Goal: Find specific page/section: Find specific page/section

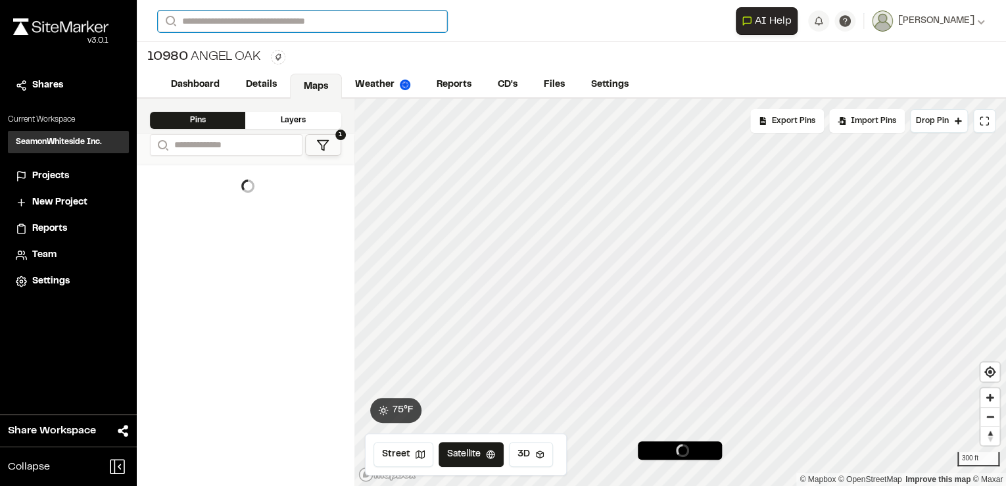
click at [237, 22] on input "Search" at bounding box center [302, 22] width 289 height 22
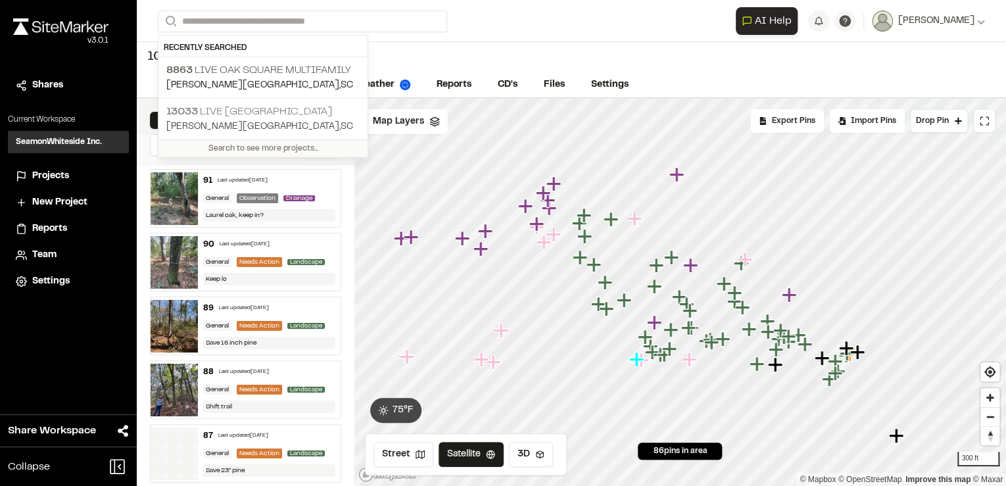
click at [247, 114] on p "[STREET_ADDRESS]" at bounding box center [262, 112] width 193 height 16
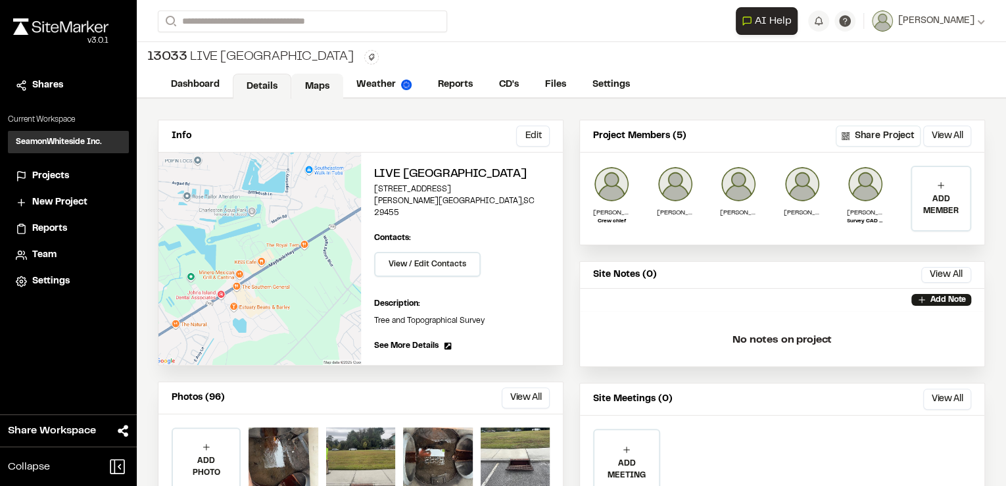
click at [304, 82] on link "Maps" at bounding box center [317, 86] width 52 height 25
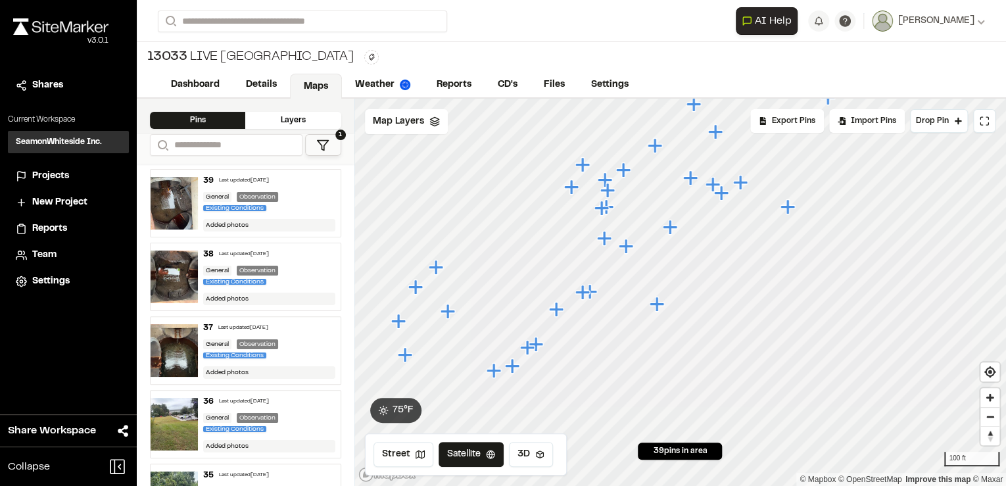
click at [555, 307] on icon "Map marker" at bounding box center [556, 309] width 14 height 14
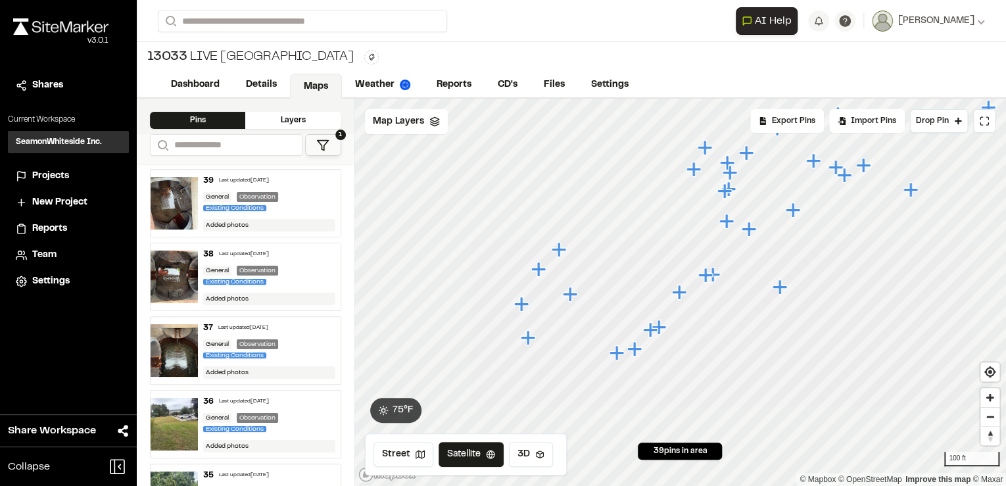
click at [618, 352] on icon "Map marker" at bounding box center [616, 352] width 14 height 14
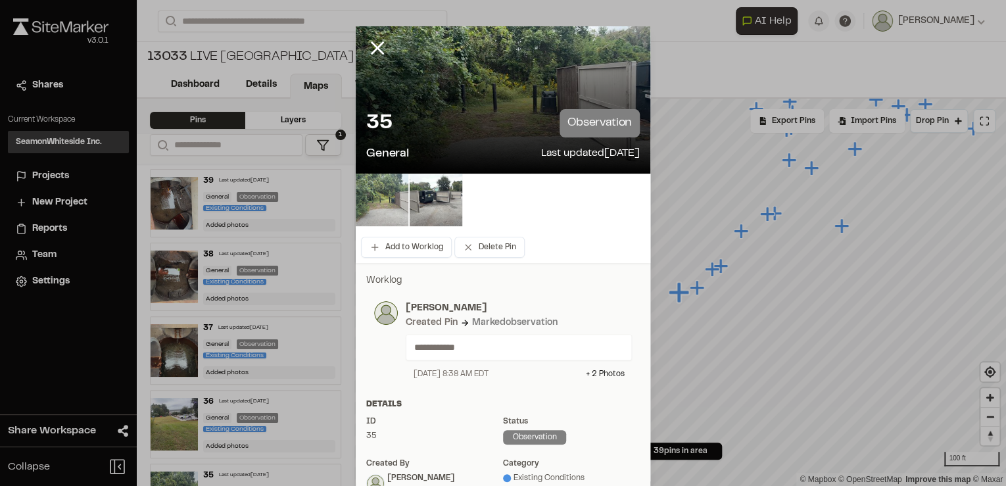
click at [384, 199] on img at bounding box center [382, 200] width 53 height 53
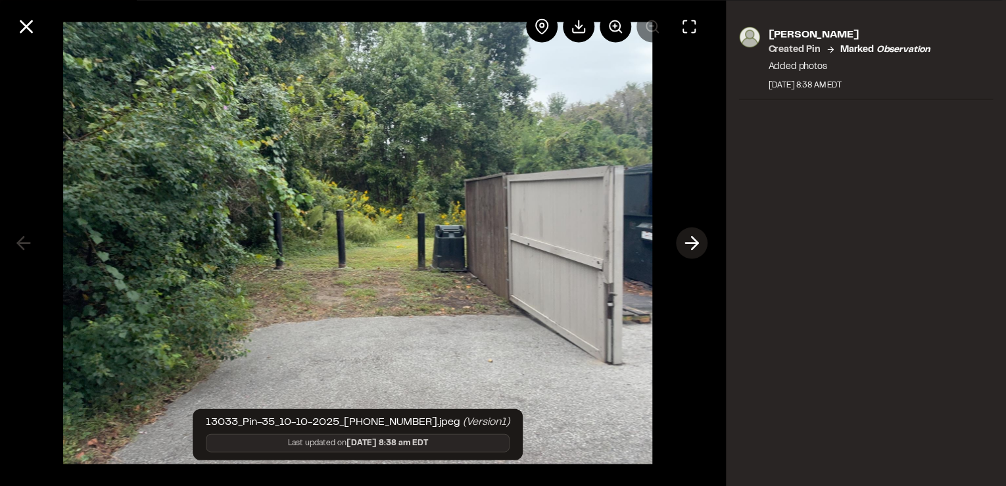
click at [698, 242] on polyline at bounding box center [695, 243] width 6 height 12
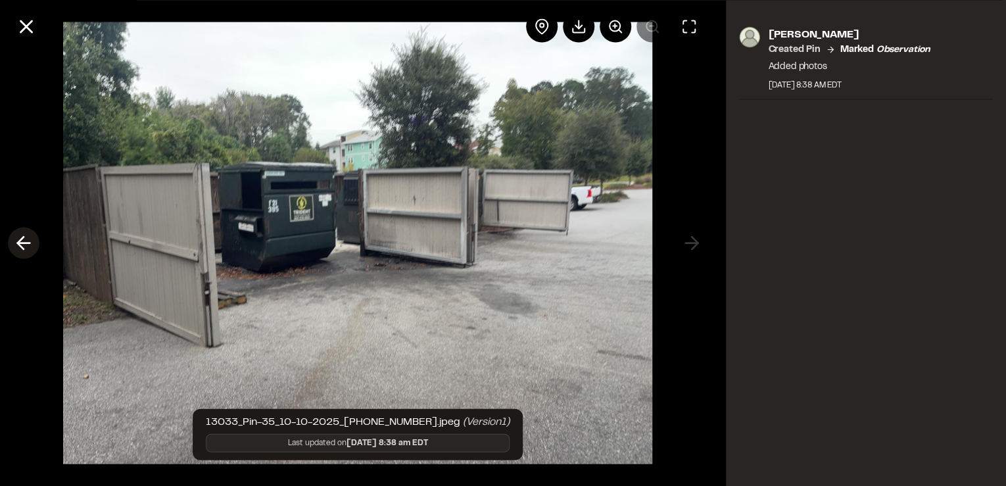
click at [26, 242] on icon at bounding box center [23, 243] width 21 height 22
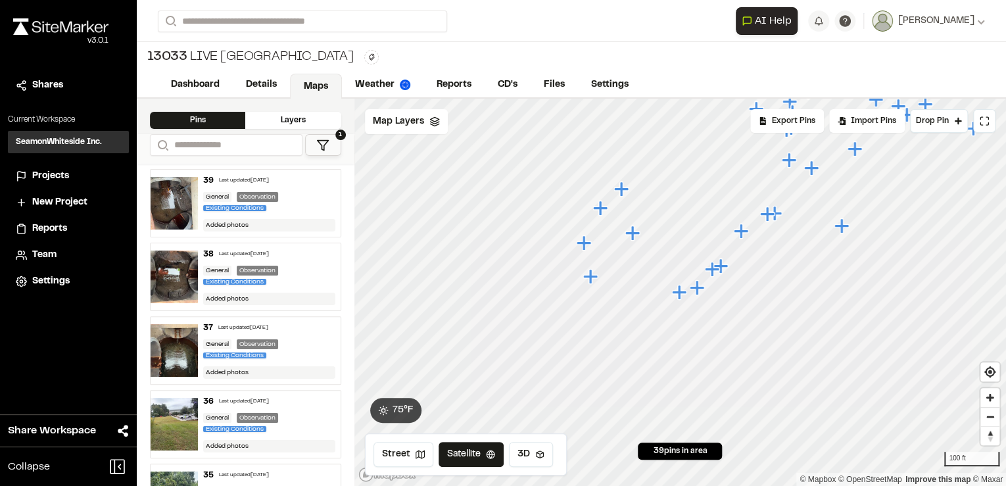
click at [697, 284] on icon "Map marker" at bounding box center [696, 287] width 14 height 14
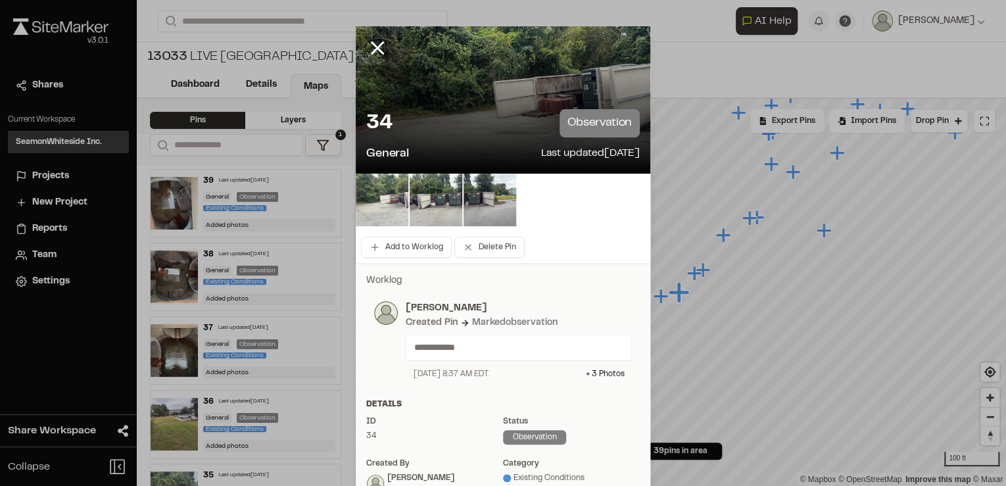
click at [383, 202] on img at bounding box center [382, 200] width 53 height 53
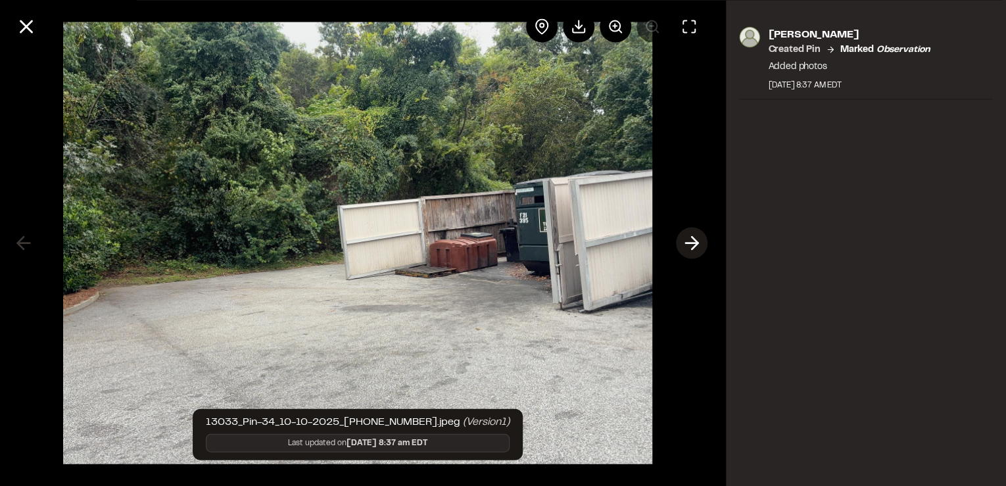
click at [695, 241] on icon at bounding box center [691, 243] width 21 height 22
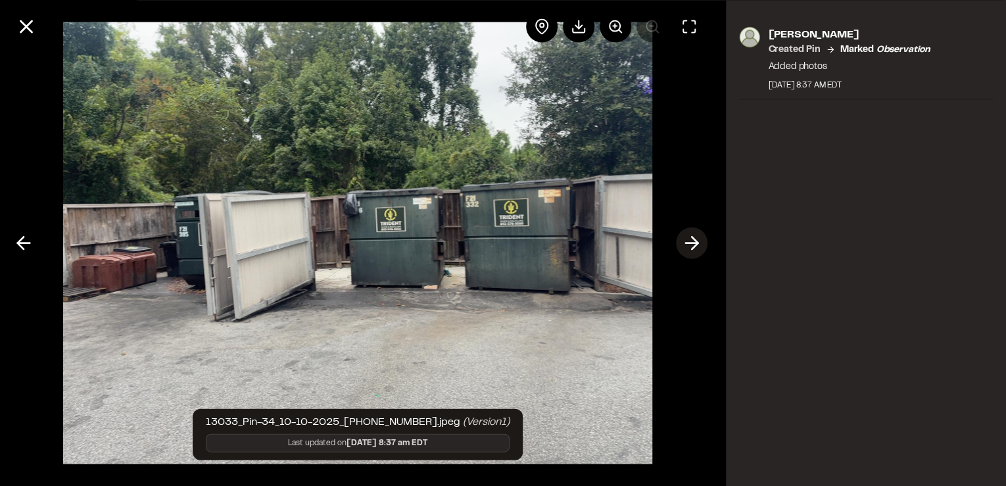
click at [695, 241] on icon at bounding box center [691, 243] width 21 height 22
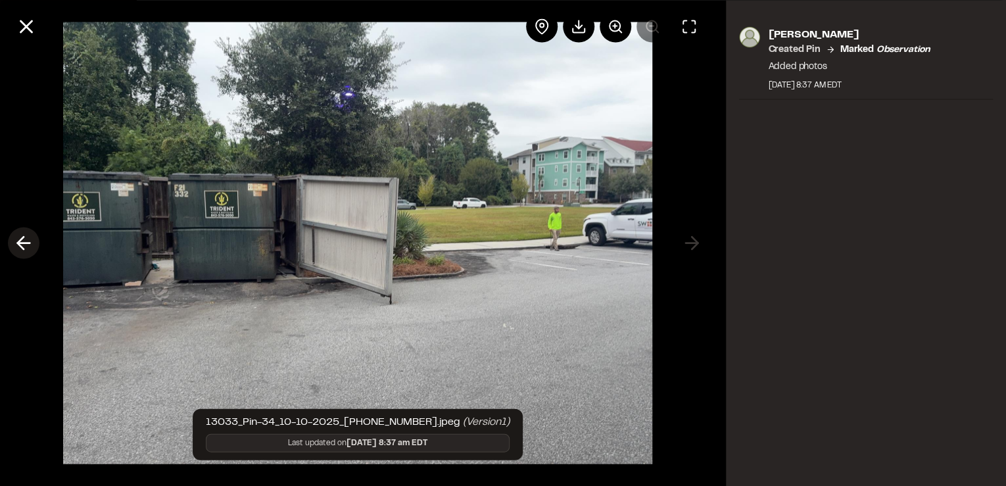
click at [24, 237] on icon at bounding box center [23, 243] width 21 height 22
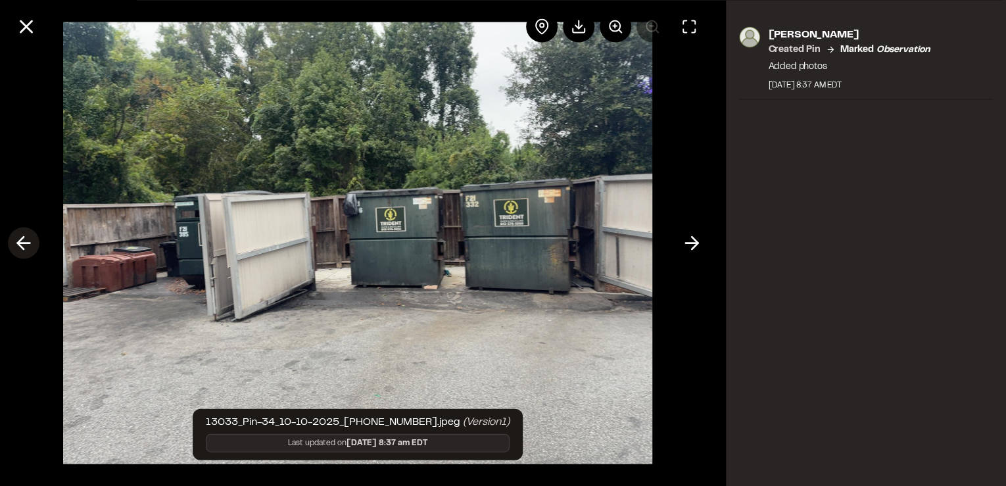
click at [24, 237] on icon at bounding box center [23, 243] width 21 height 22
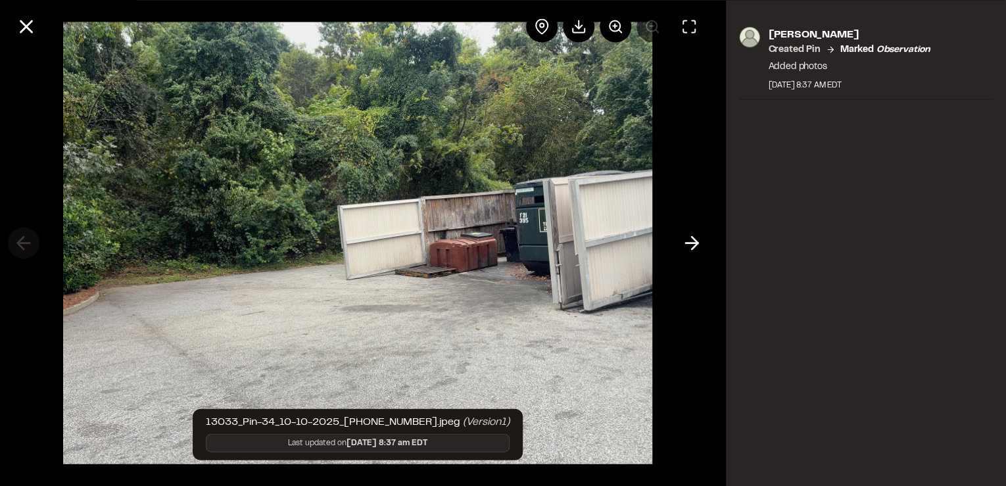
click at [24, 237] on div at bounding box center [358, 243] width 716 height 486
click at [684, 240] on icon at bounding box center [691, 243] width 21 height 22
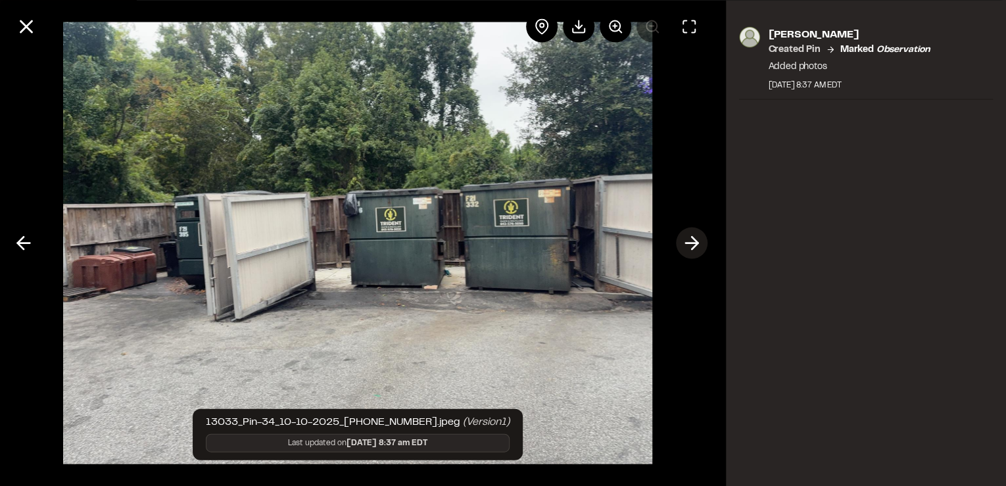
click at [690, 240] on icon at bounding box center [691, 243] width 21 height 22
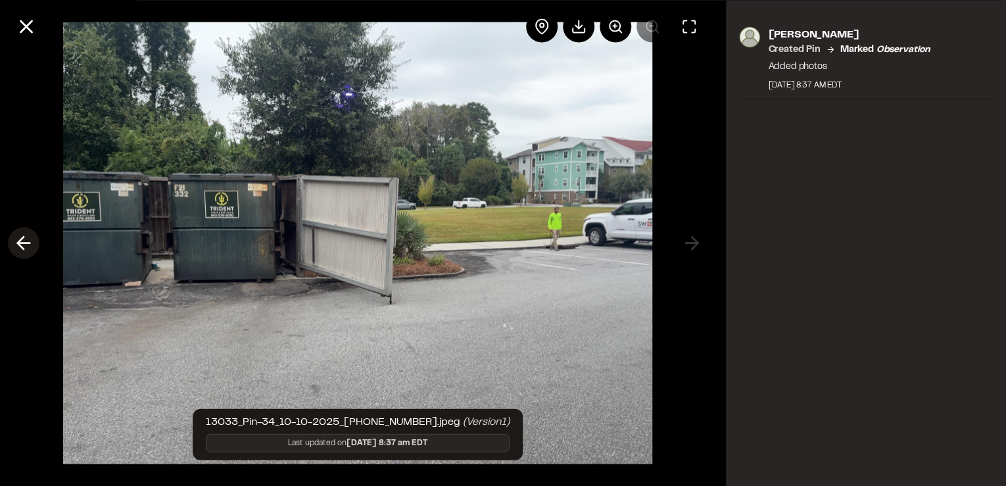
click at [18, 239] on icon at bounding box center [23, 243] width 21 height 22
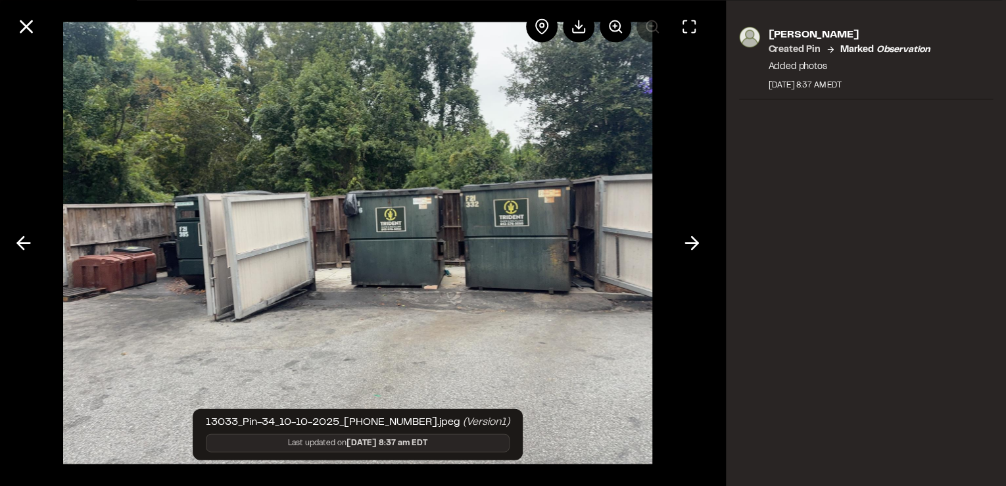
click at [18, 239] on icon at bounding box center [23, 243] width 21 height 22
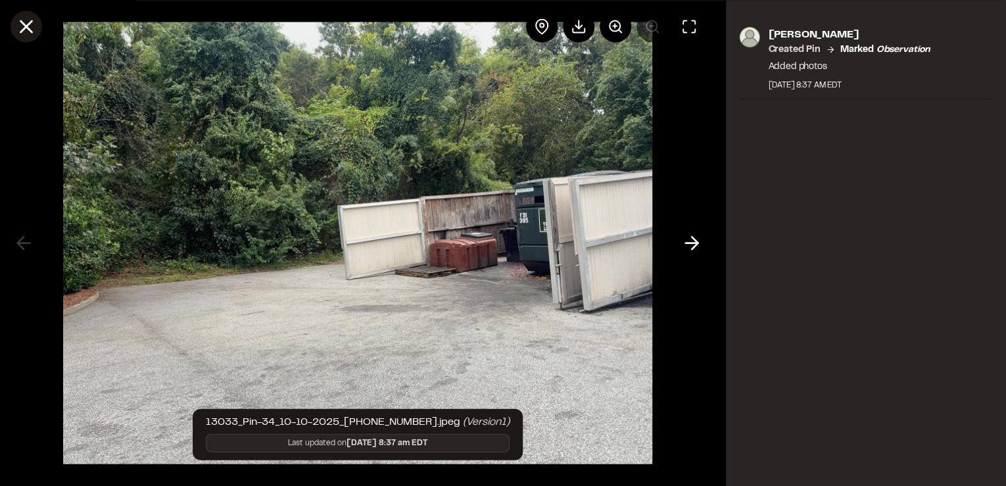
click at [27, 27] on line at bounding box center [26, 26] width 11 height 11
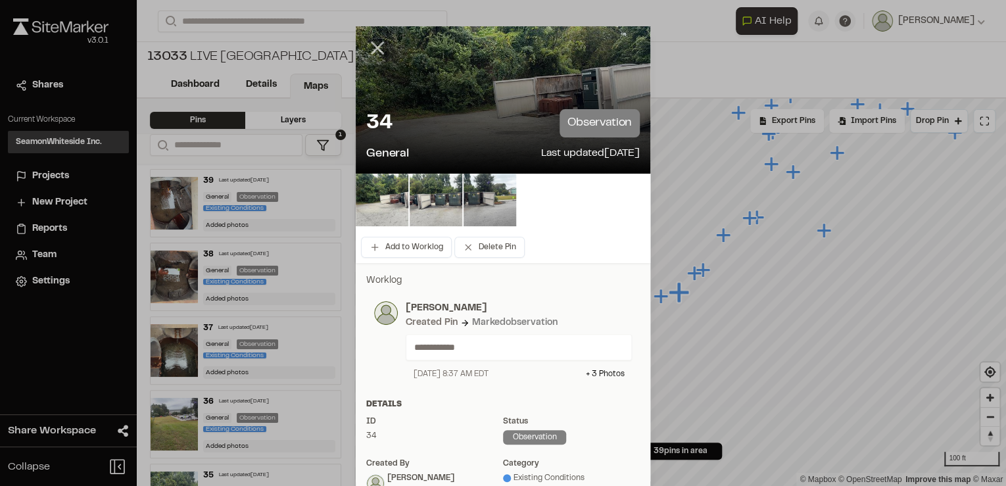
click at [374, 45] on icon at bounding box center [377, 48] width 22 height 22
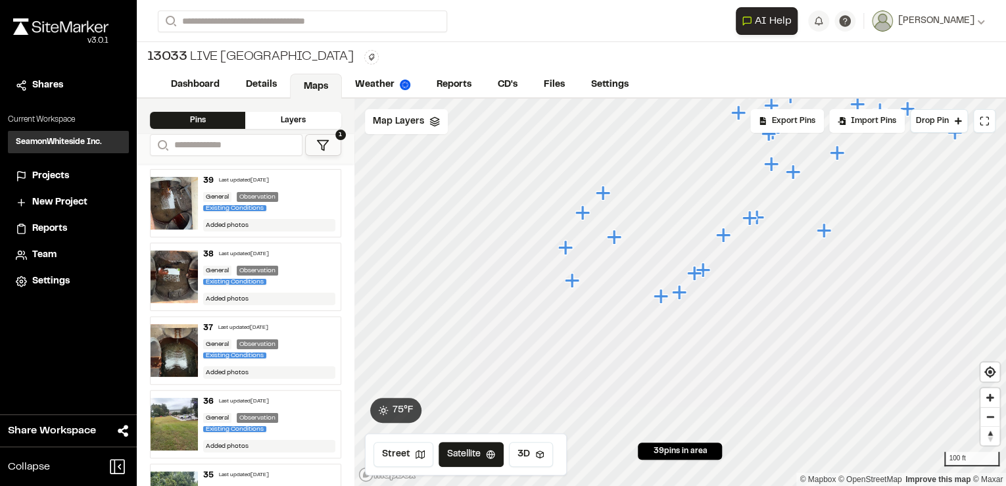
click at [681, 293] on icon "Map marker" at bounding box center [679, 292] width 14 height 14
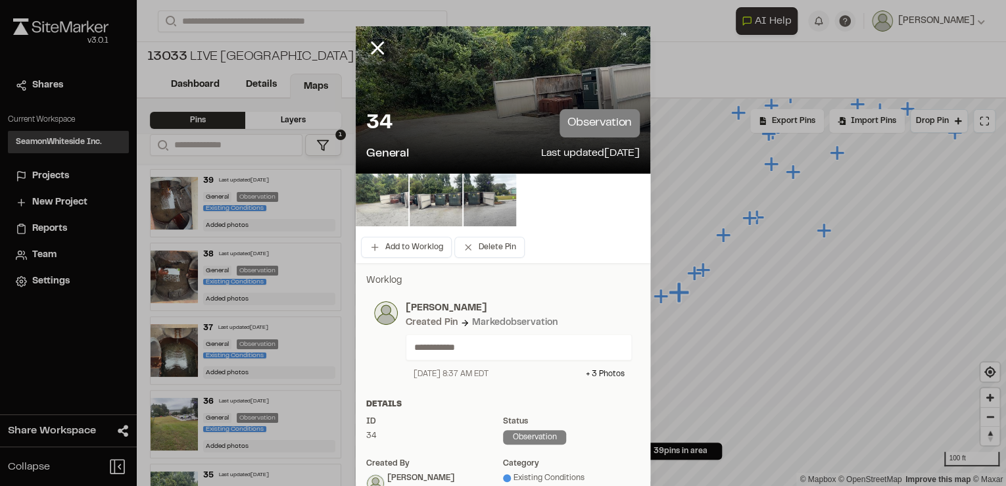
click at [366, 193] on img at bounding box center [382, 200] width 53 height 53
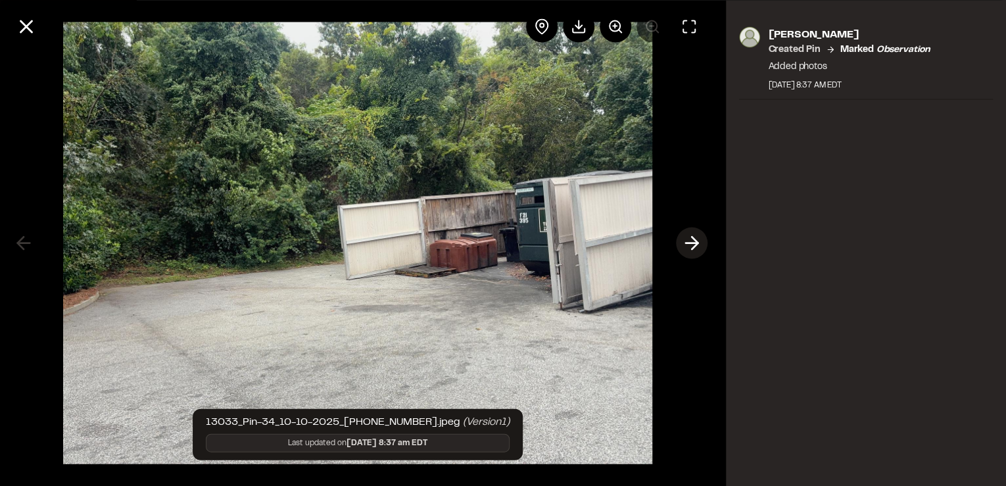
click at [682, 238] on icon at bounding box center [691, 243] width 21 height 22
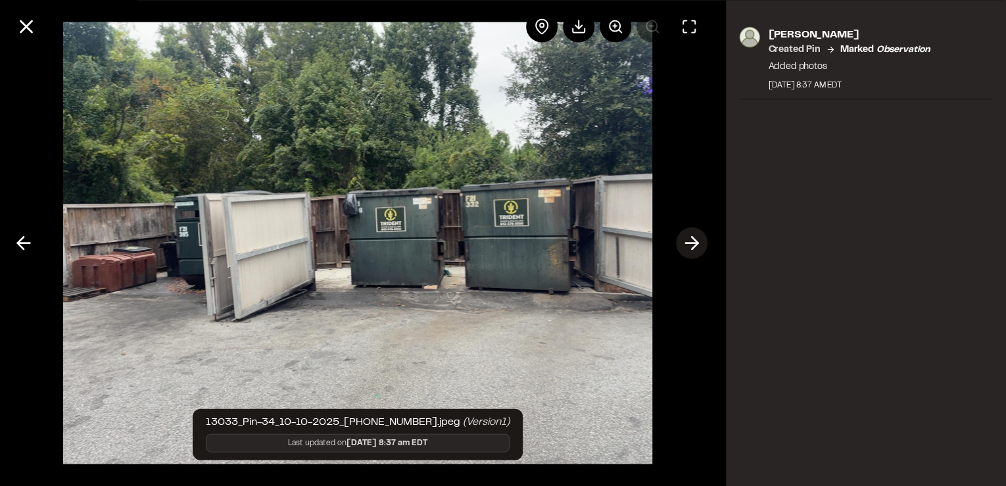
click at [697, 245] on icon at bounding box center [691, 243] width 21 height 22
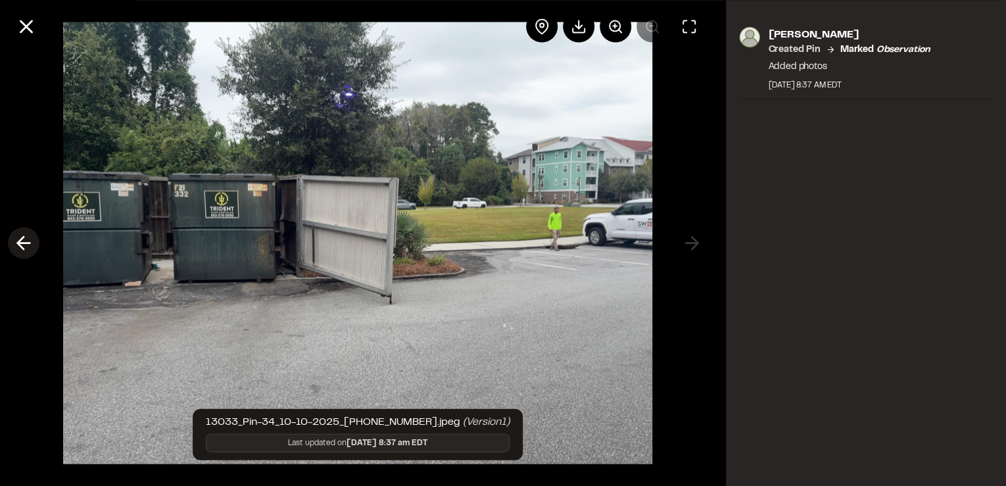
click at [26, 251] on icon at bounding box center [23, 243] width 21 height 22
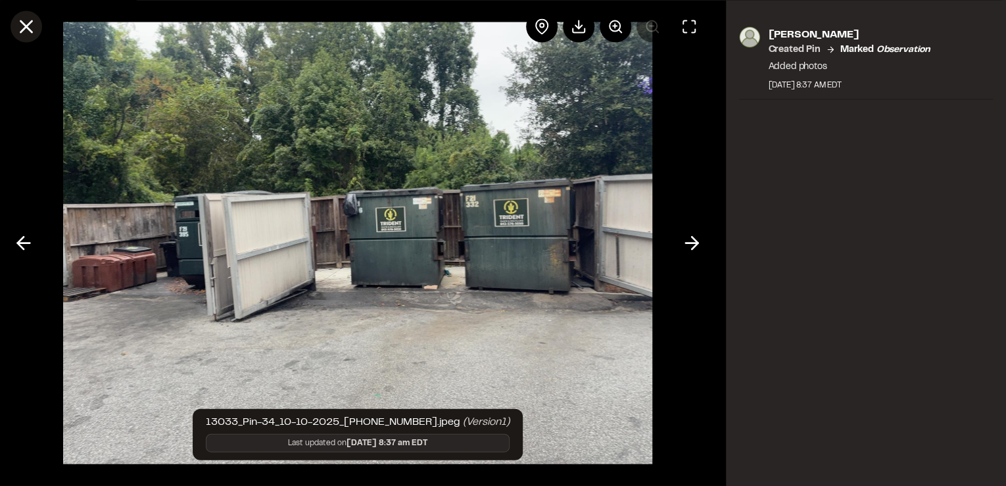
click at [28, 27] on line at bounding box center [26, 26] width 11 height 11
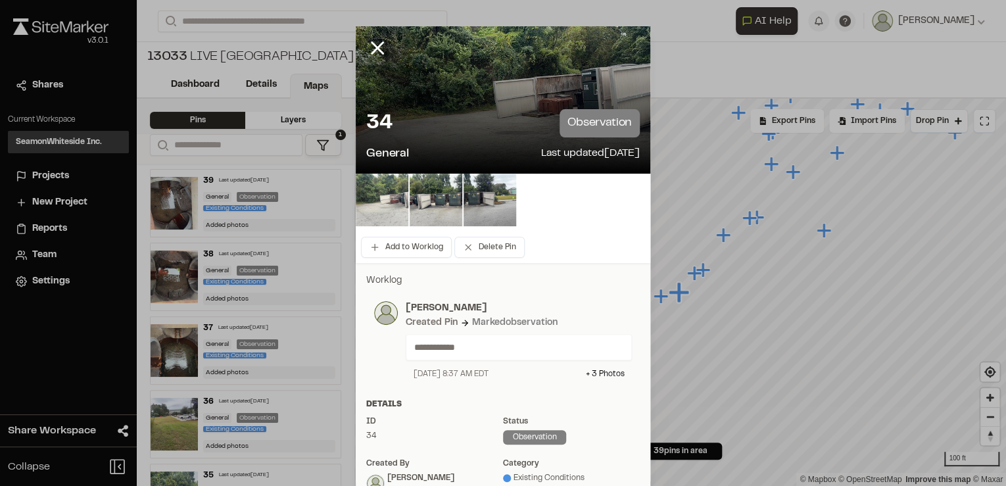
click at [379, 192] on img at bounding box center [382, 200] width 53 height 53
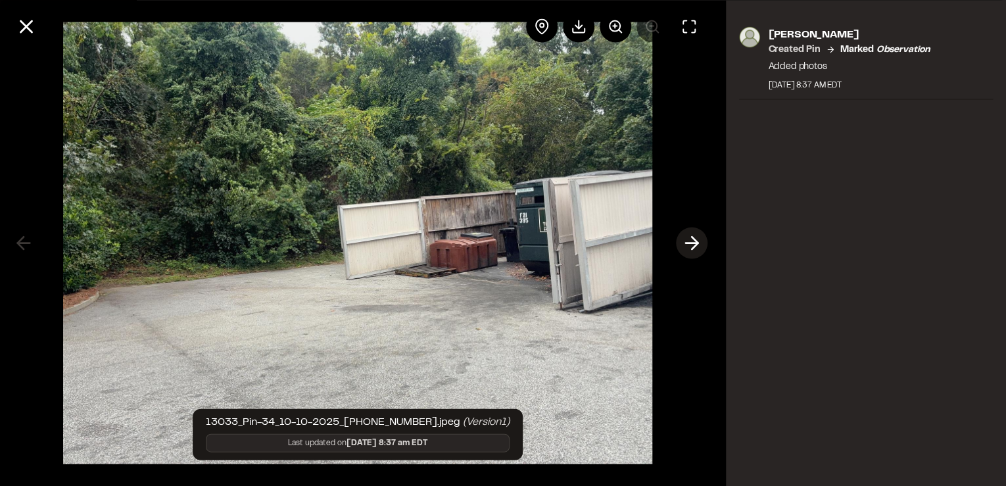
click at [695, 249] on icon at bounding box center [691, 243] width 21 height 22
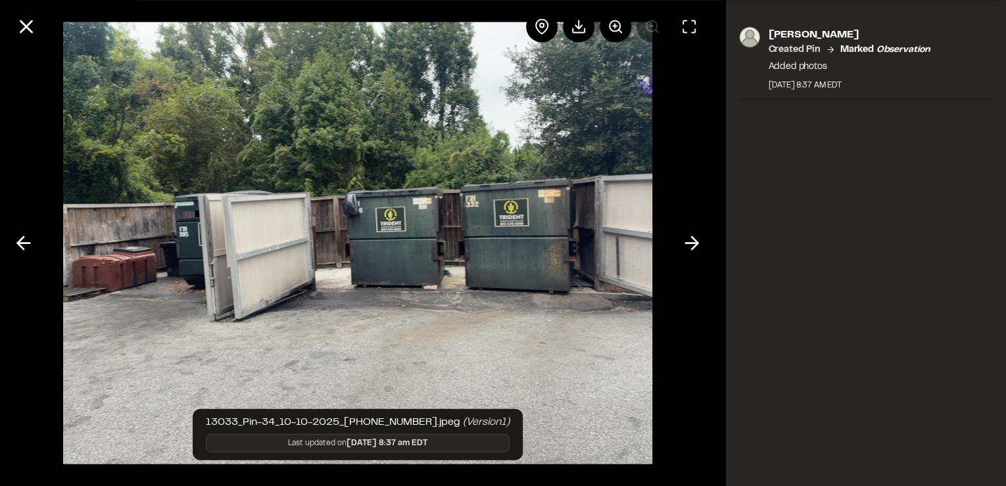
click at [24, 24] on line at bounding box center [26, 26] width 11 height 11
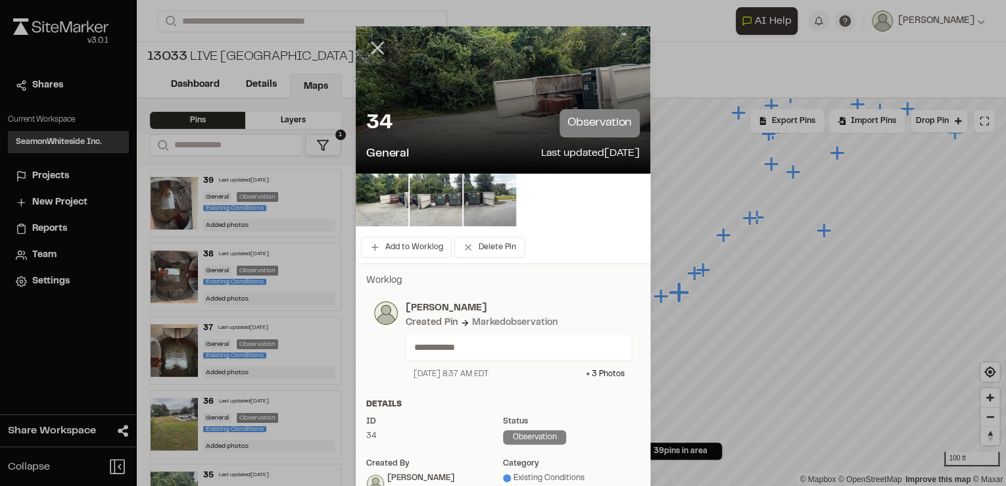
click at [372, 43] on icon at bounding box center [377, 48] width 22 height 22
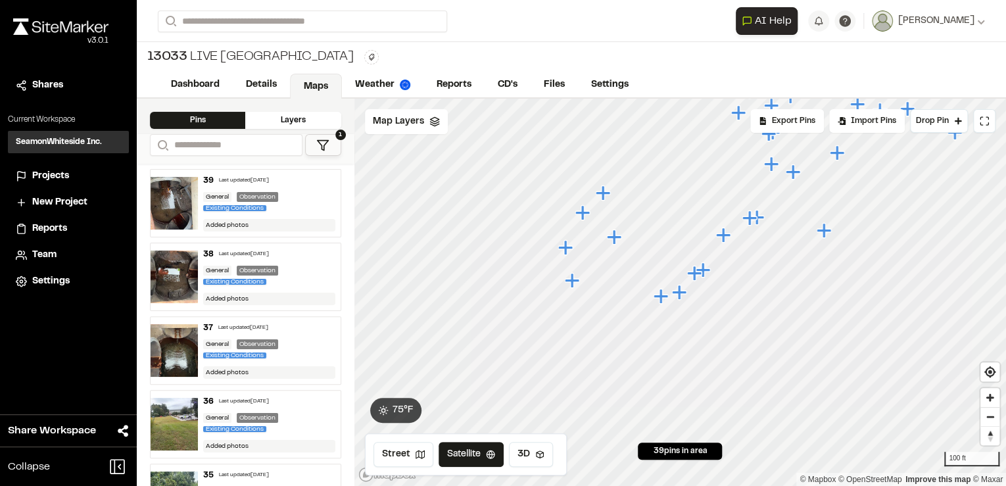
click at [823, 230] on icon "Map marker" at bounding box center [823, 230] width 14 height 14
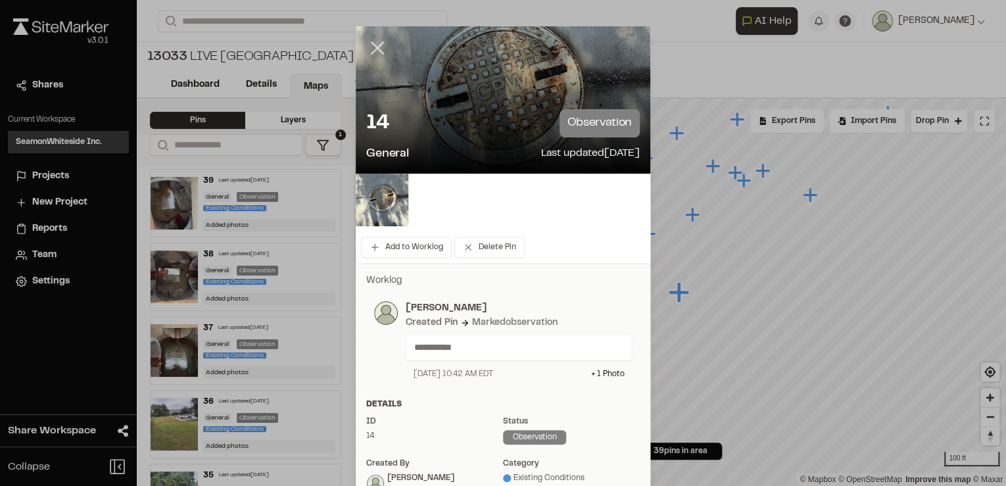
click at [376, 47] on icon at bounding box center [377, 48] width 22 height 22
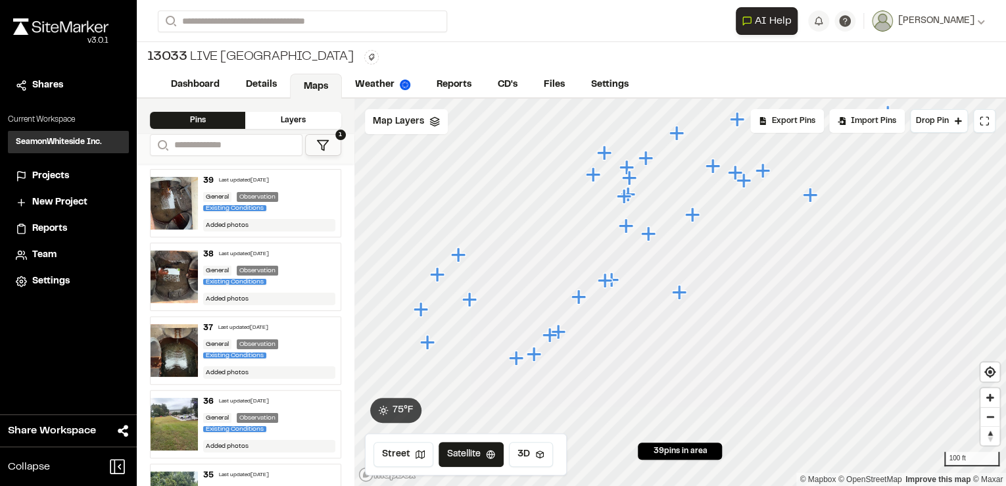
click at [439, 274] on icon "Map marker" at bounding box center [436, 274] width 14 height 14
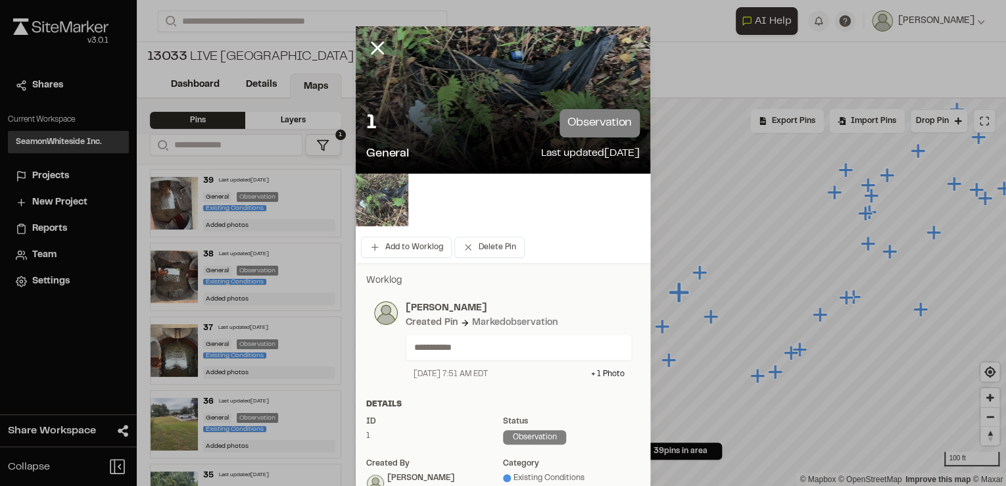
click at [392, 204] on img at bounding box center [382, 200] width 53 height 53
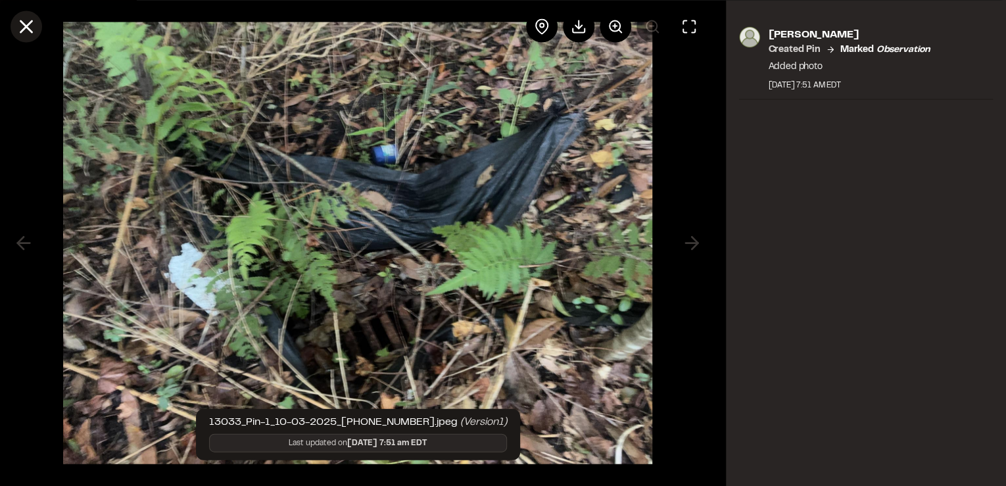
click at [16, 24] on icon at bounding box center [26, 26] width 22 height 22
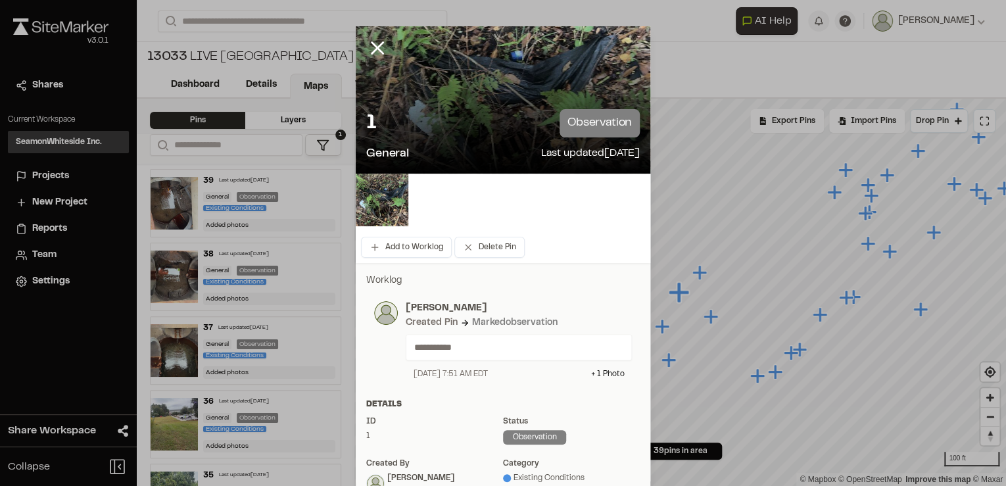
drag, startPoint x: 366, startPoint y: 49, endPoint x: 376, endPoint y: 55, distance: 11.5
click at [367, 49] on icon at bounding box center [377, 48] width 22 height 22
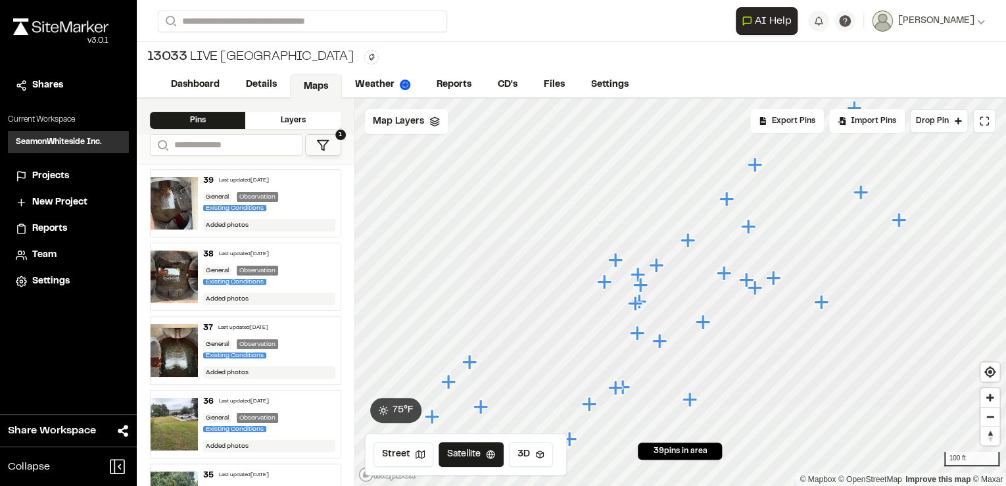
click at [617, 258] on icon "Map marker" at bounding box center [615, 260] width 14 height 14
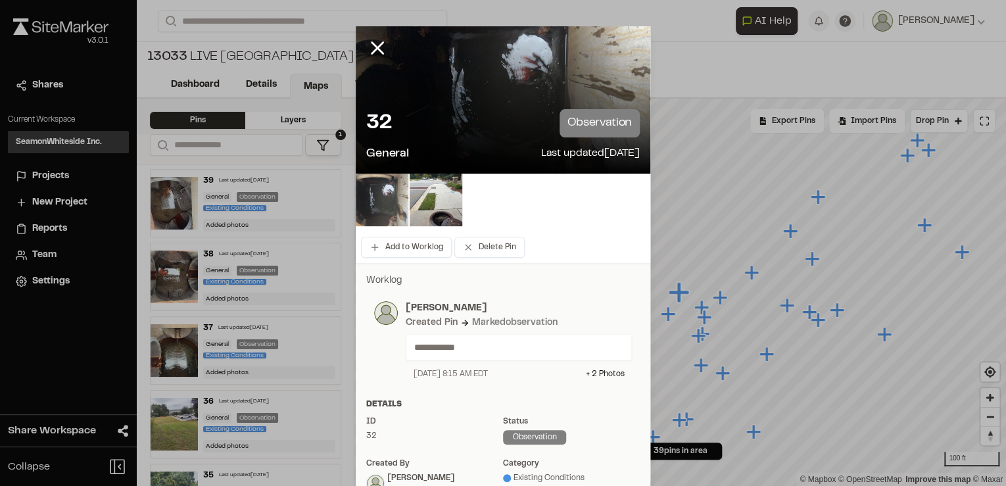
click at [383, 202] on img at bounding box center [382, 200] width 53 height 53
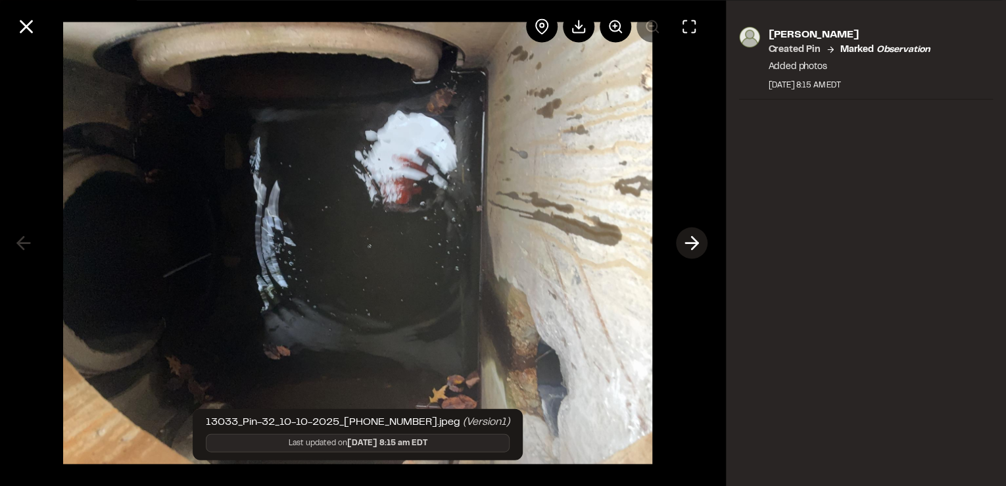
click at [699, 247] on icon at bounding box center [691, 243] width 21 height 22
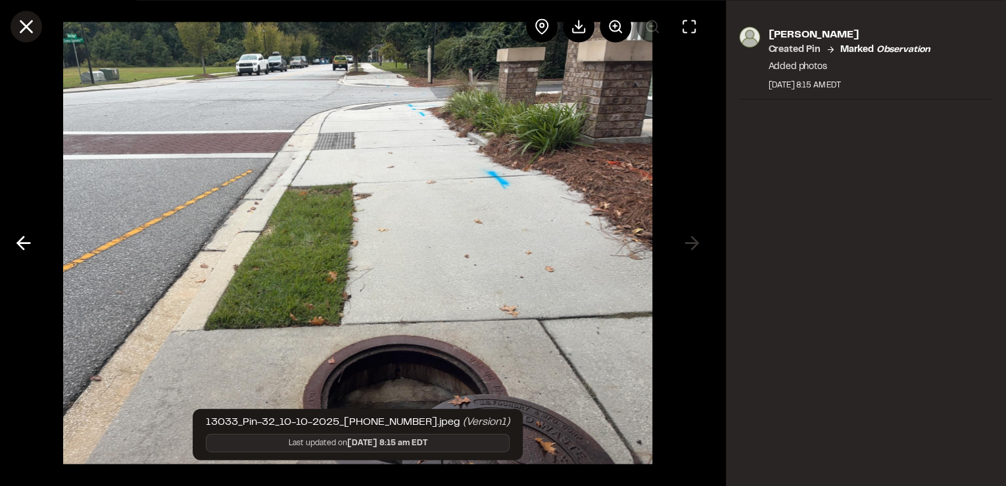
click at [32, 31] on icon at bounding box center [26, 26] width 22 height 22
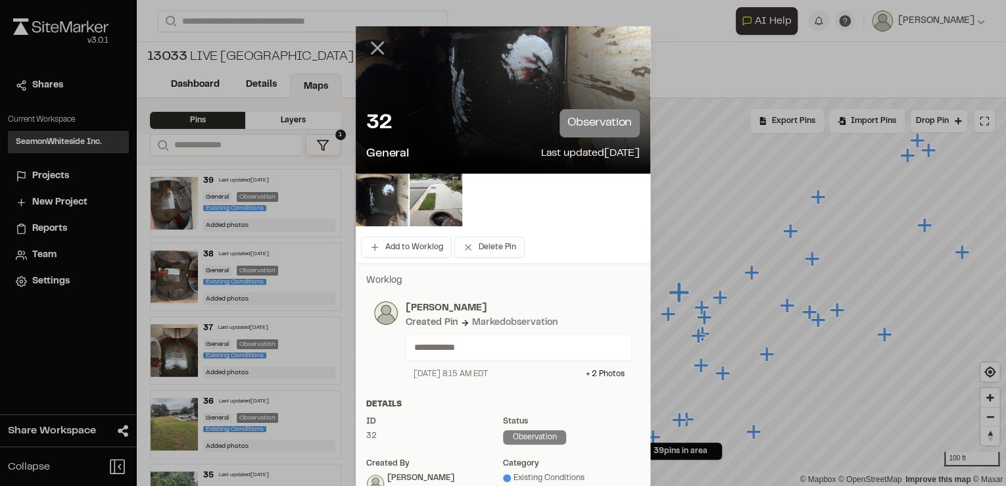
click at [380, 42] on icon at bounding box center [377, 48] width 22 height 22
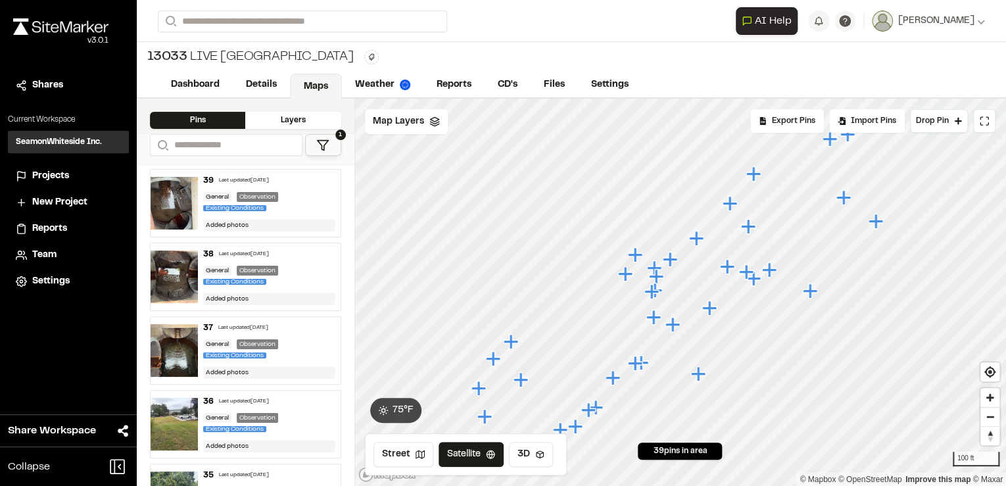
click at [750, 227] on icon "Map marker" at bounding box center [748, 226] width 14 height 14
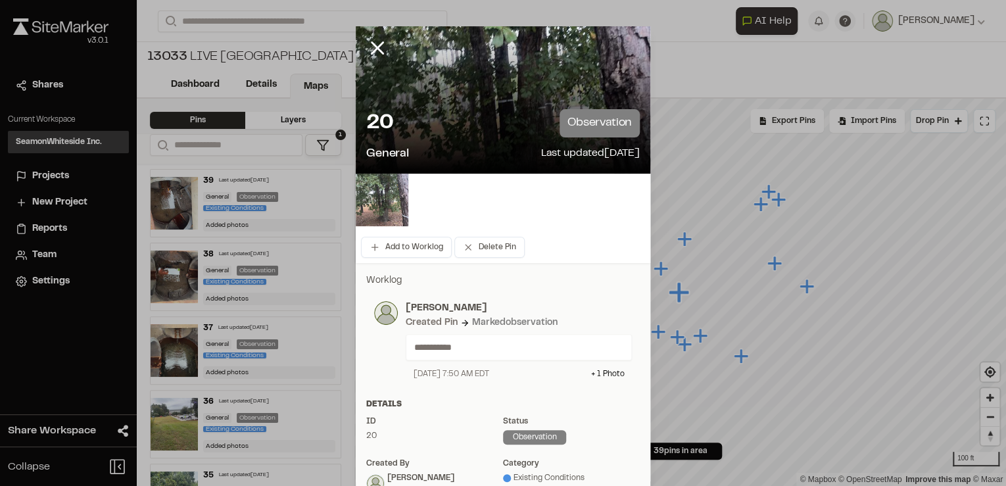
click at [383, 202] on img at bounding box center [382, 200] width 53 height 53
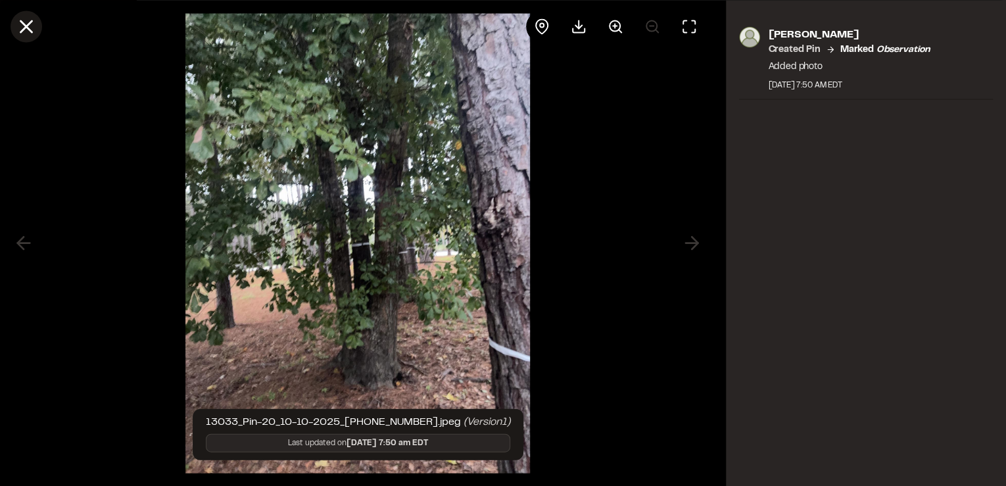
click at [18, 31] on icon at bounding box center [26, 26] width 22 height 22
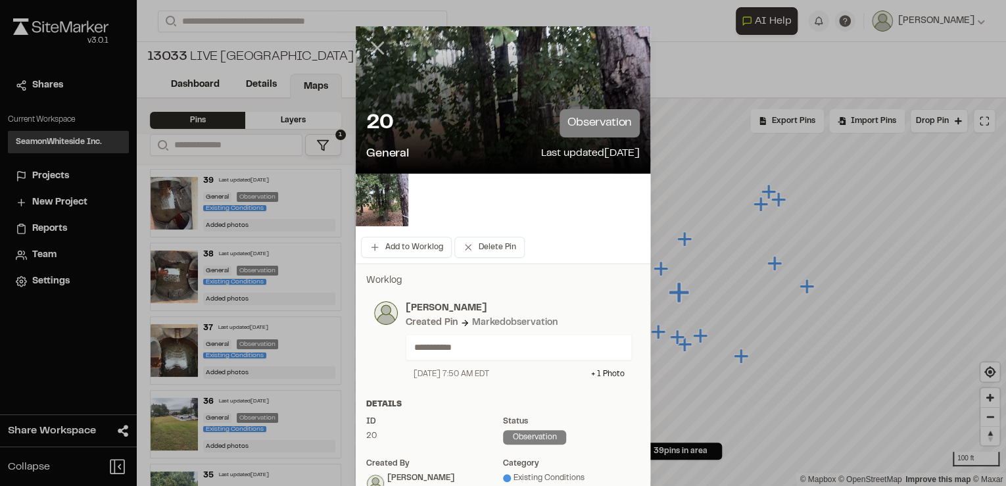
click at [376, 49] on line at bounding box center [377, 48] width 11 height 11
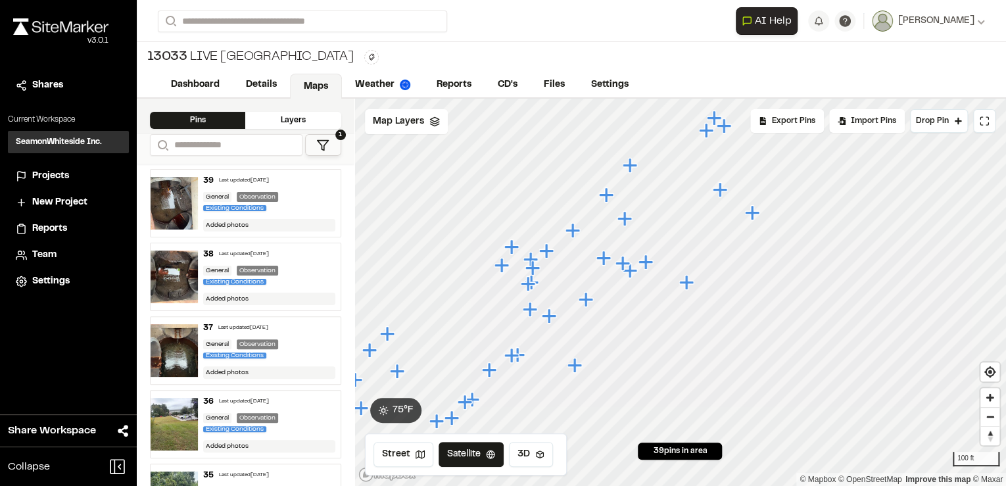
click at [685, 280] on icon "Map marker" at bounding box center [686, 282] width 14 height 14
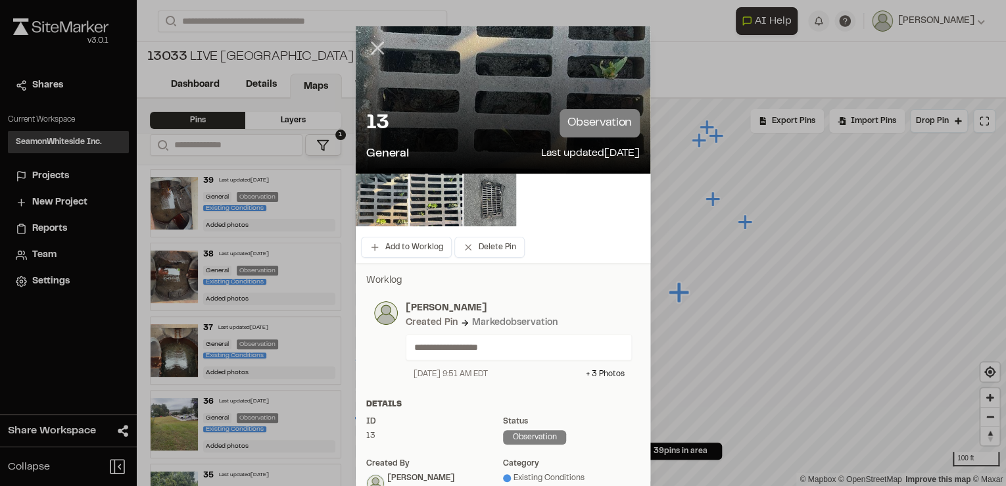
click at [373, 51] on icon at bounding box center [377, 48] width 22 height 22
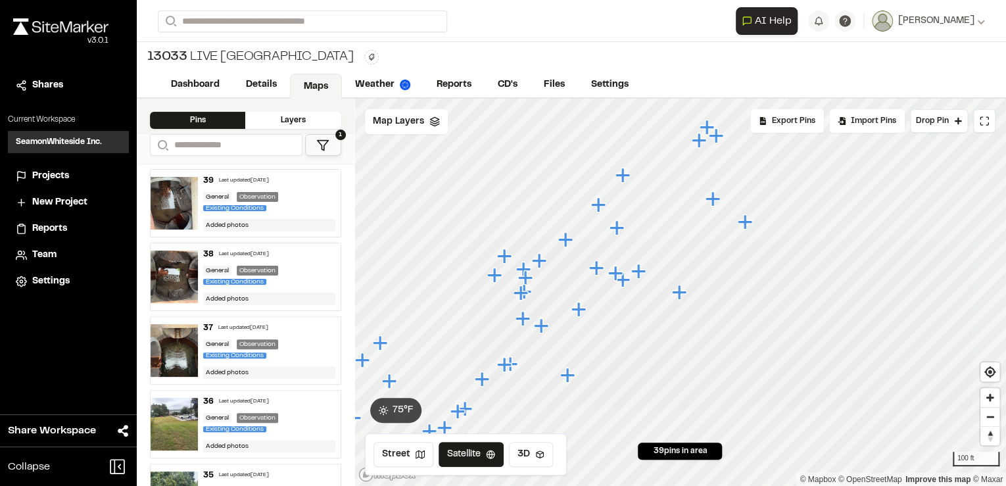
click at [746, 218] on icon "Map marker" at bounding box center [744, 221] width 14 height 14
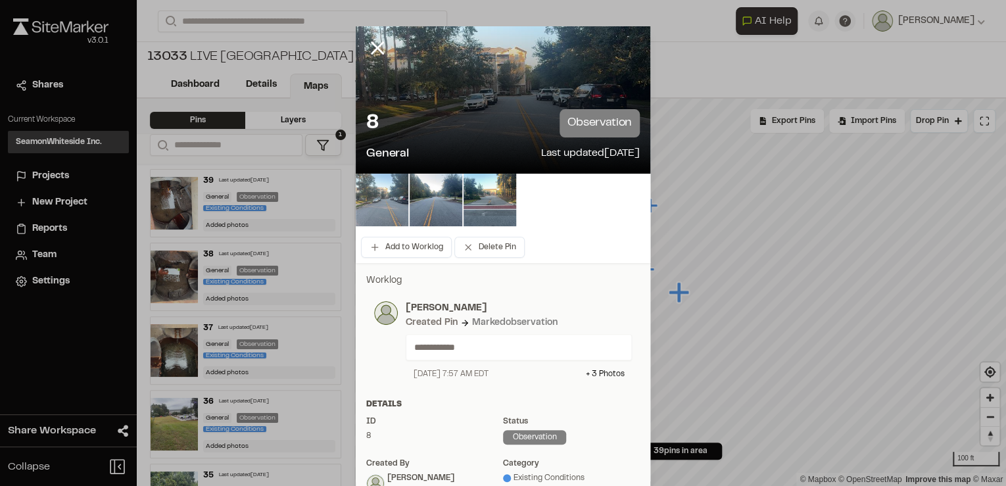
click at [381, 202] on img at bounding box center [382, 200] width 53 height 53
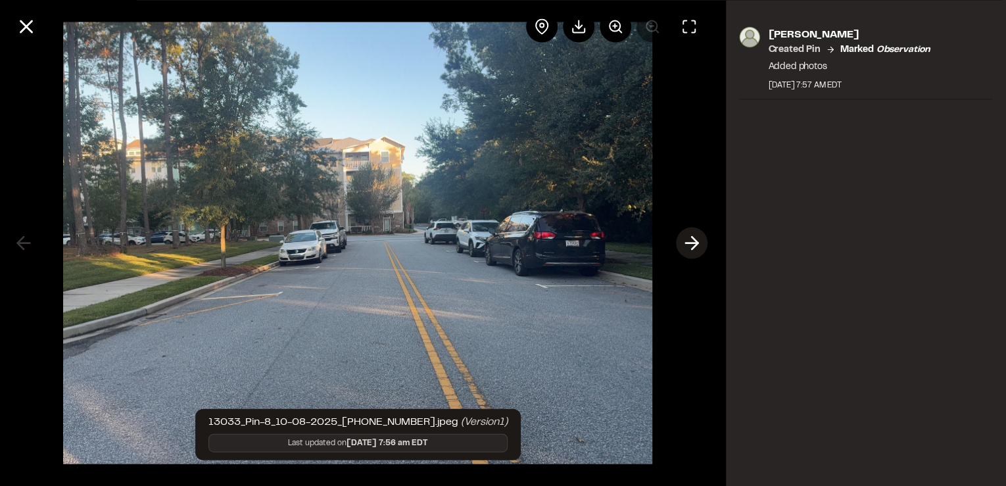
click at [700, 243] on icon at bounding box center [691, 243] width 21 height 22
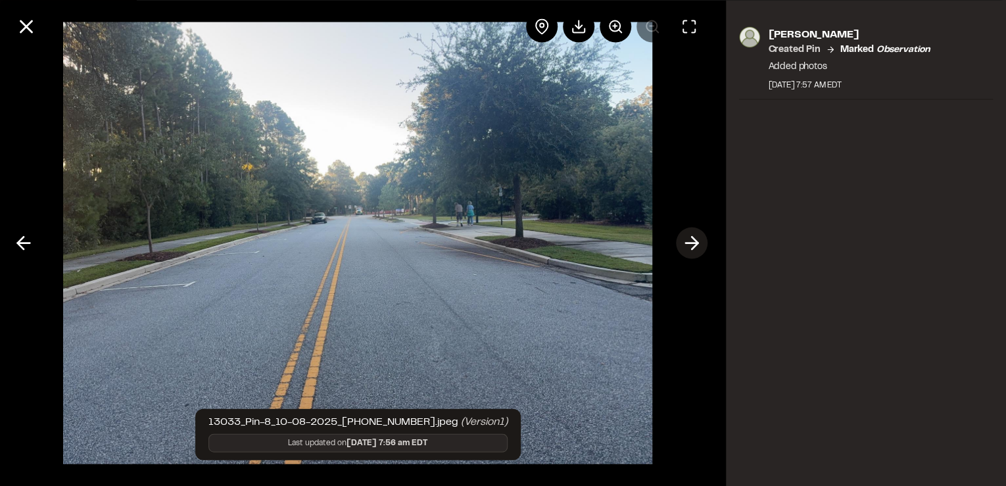
click at [693, 239] on icon at bounding box center [691, 243] width 21 height 22
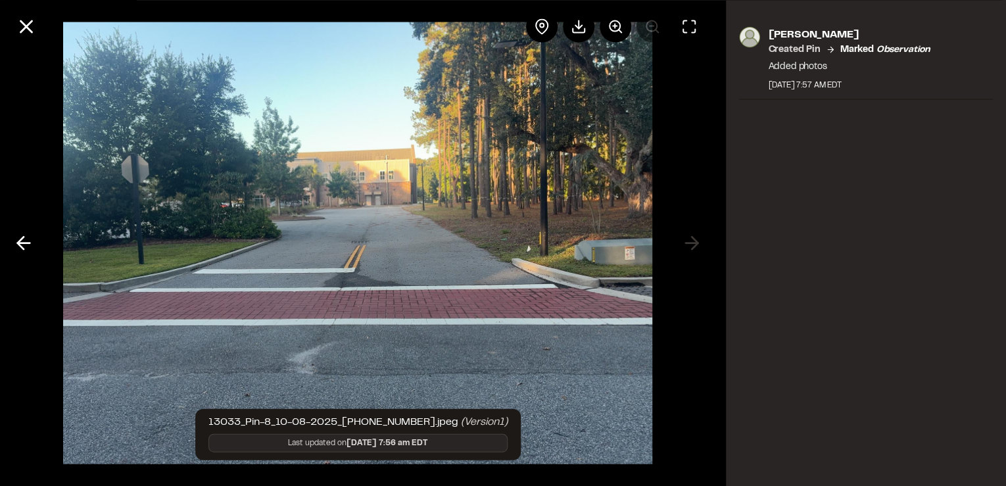
drag, startPoint x: 22, startPoint y: 26, endPoint x: 31, endPoint y: 29, distance: 9.6
click at [22, 26] on icon at bounding box center [26, 26] width 22 height 22
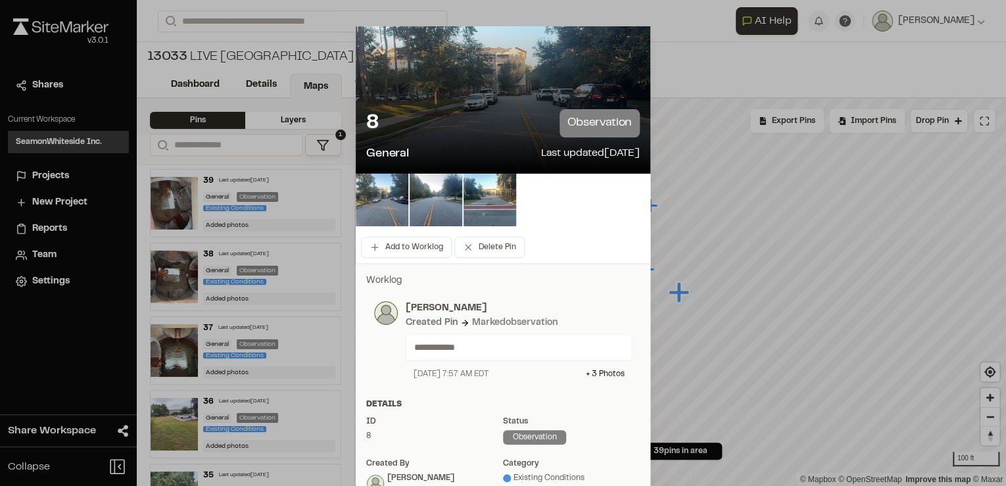
click at [374, 45] on icon at bounding box center [377, 48] width 22 height 22
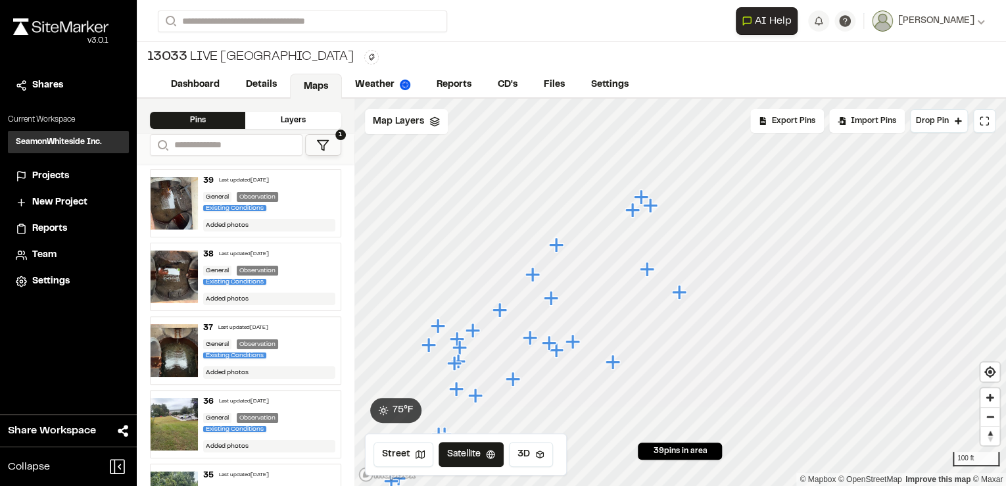
click at [643, 270] on icon "Map marker" at bounding box center [646, 269] width 14 height 14
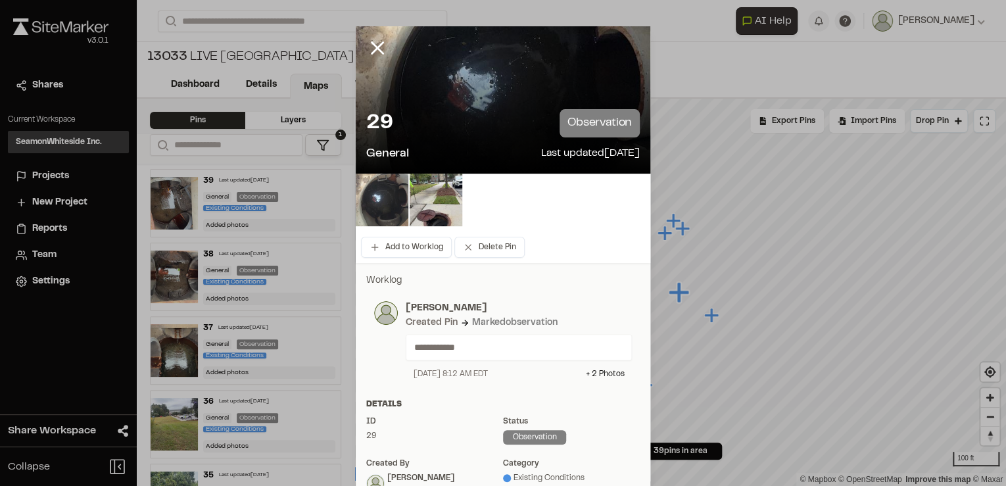
click at [381, 206] on img at bounding box center [382, 200] width 53 height 53
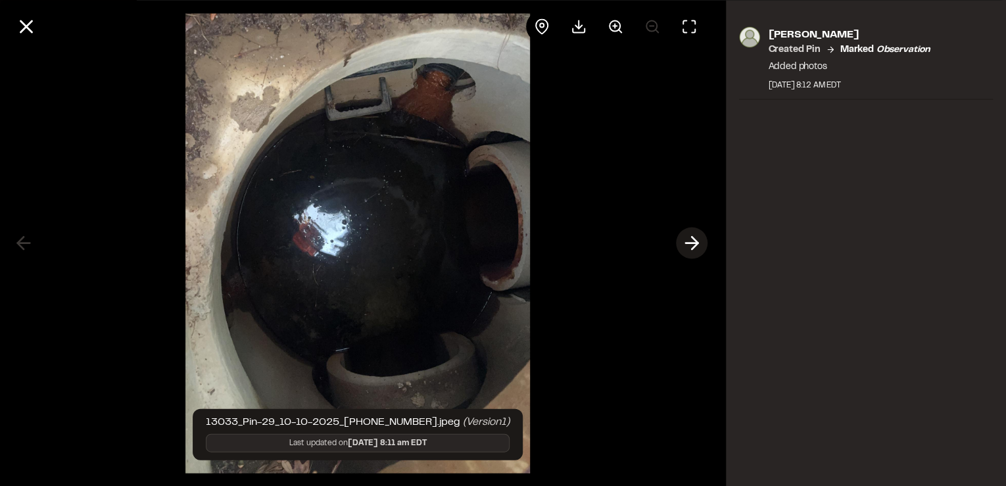
click at [695, 235] on icon at bounding box center [691, 243] width 21 height 22
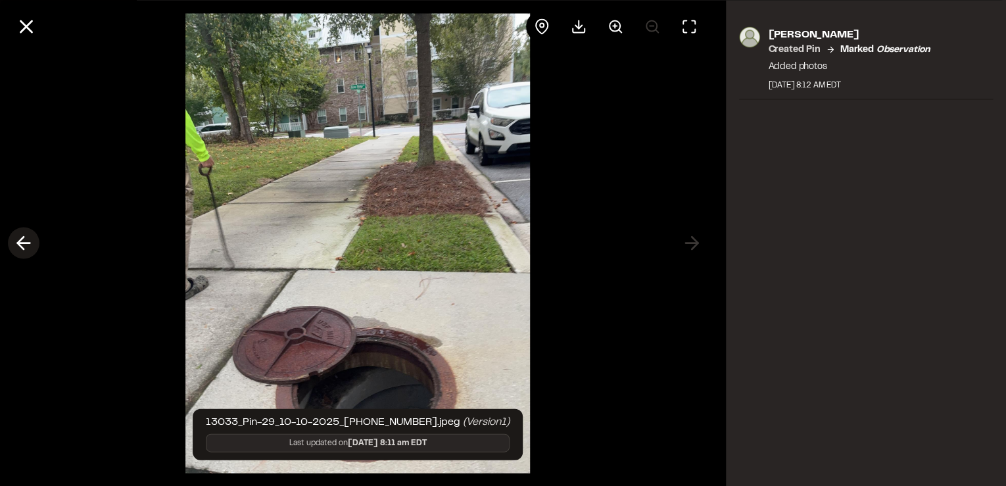
click at [21, 237] on icon at bounding box center [23, 243] width 21 height 22
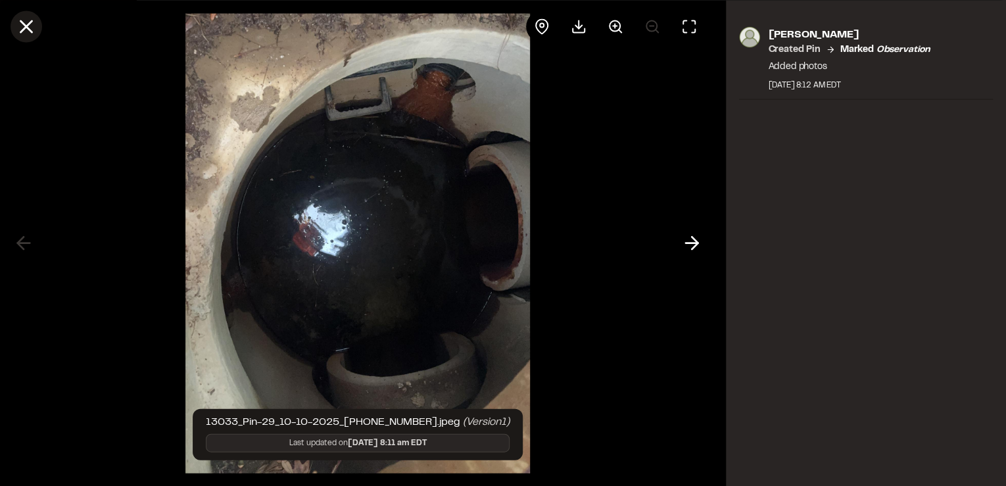
click at [26, 28] on line at bounding box center [26, 26] width 11 height 11
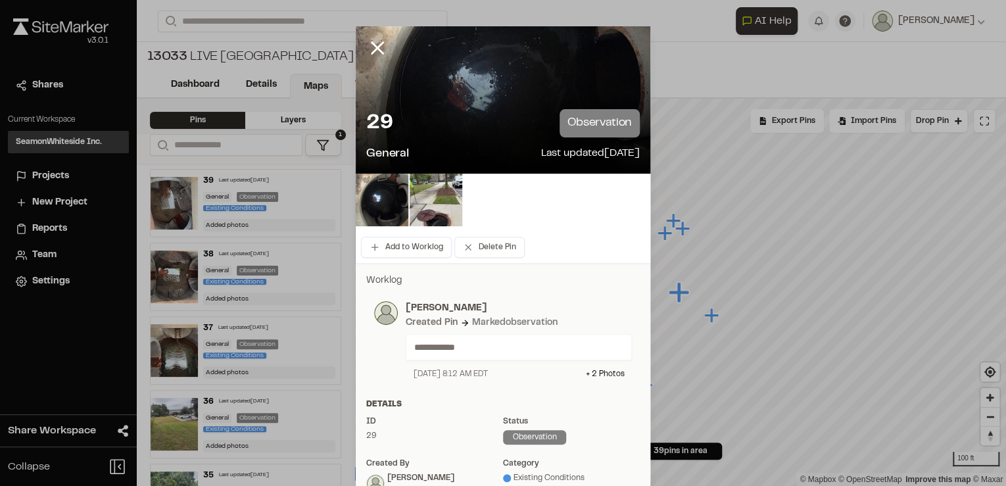
drag, startPoint x: 374, startPoint y: 43, endPoint x: 443, endPoint y: 115, distance: 100.5
click at [374, 43] on icon at bounding box center [377, 48] width 22 height 22
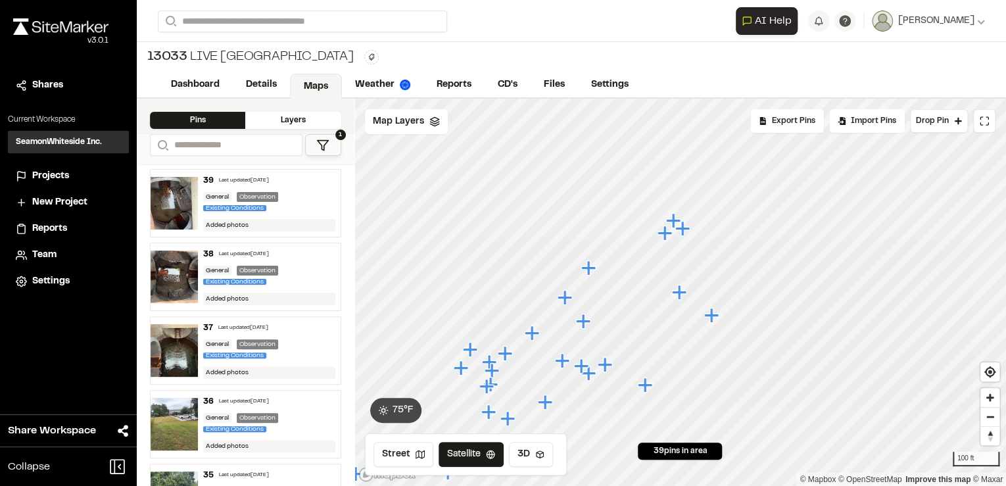
click at [589, 318] on icon "Map marker" at bounding box center [583, 321] width 17 height 17
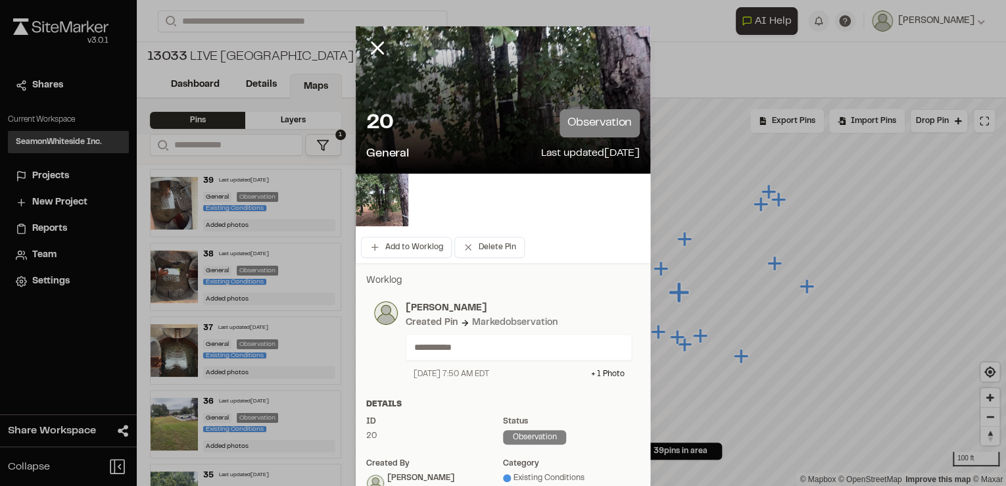
click at [374, 49] on line at bounding box center [377, 48] width 11 height 11
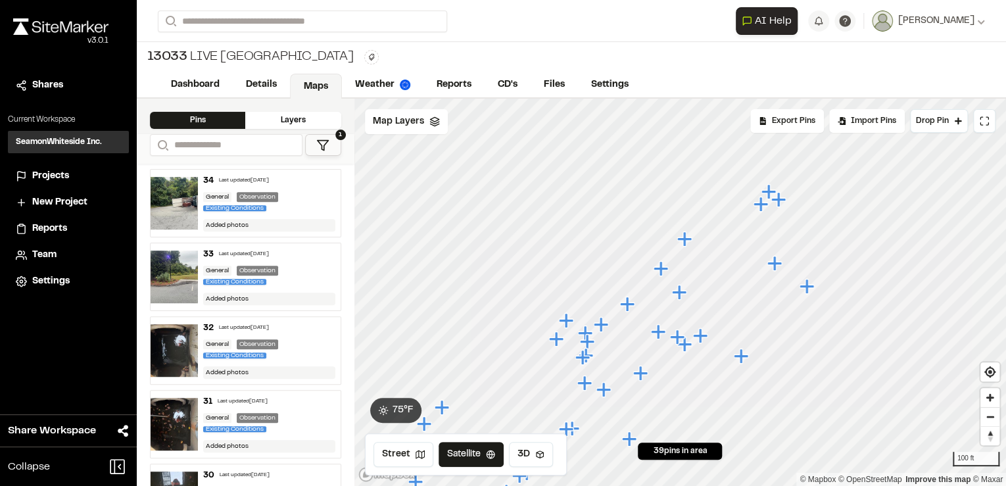
scroll to position [421, 0]
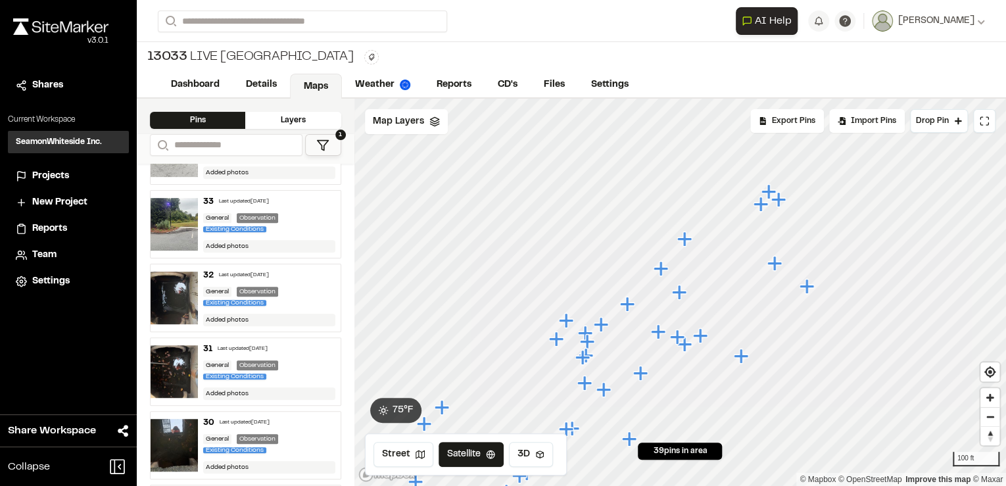
click at [177, 226] on img at bounding box center [174, 224] width 47 height 53
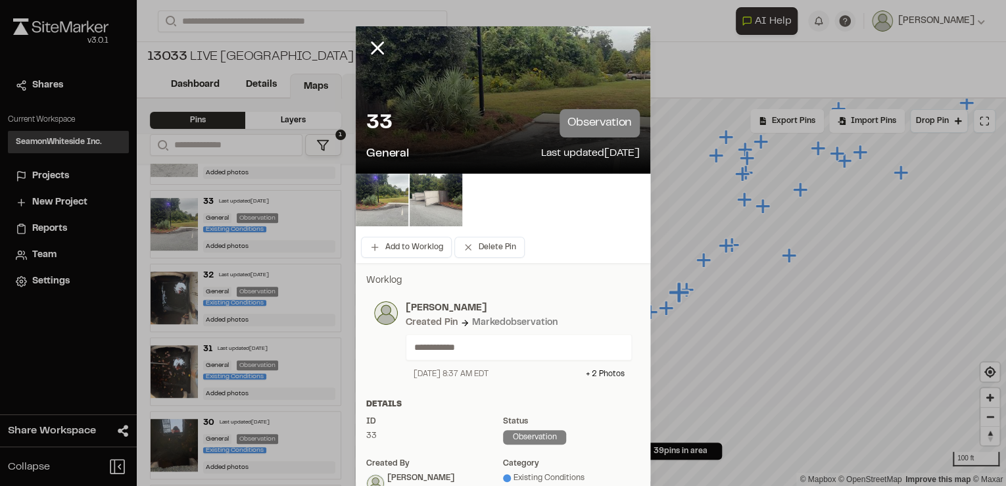
drag, startPoint x: 376, startPoint y: 42, endPoint x: 344, endPoint y: 95, distance: 61.7
click at [376, 43] on icon at bounding box center [377, 48] width 22 height 22
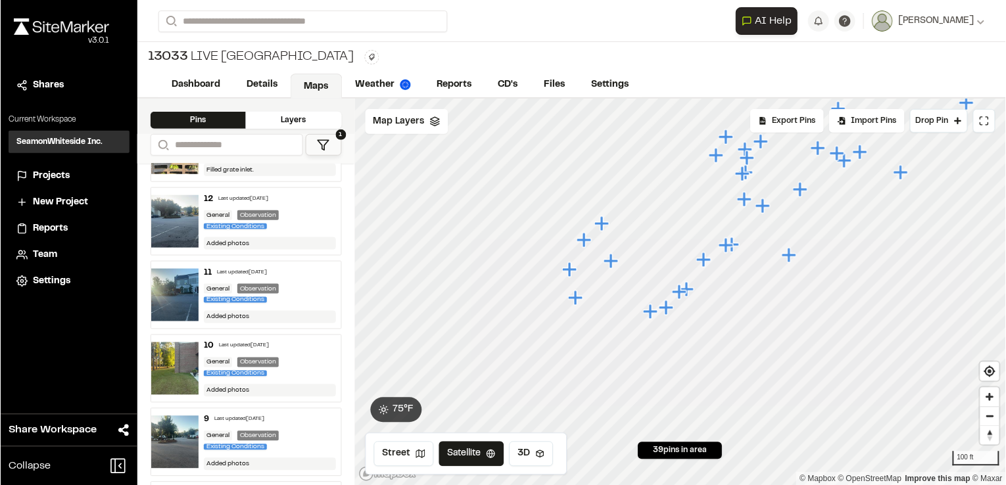
scroll to position [2052, 0]
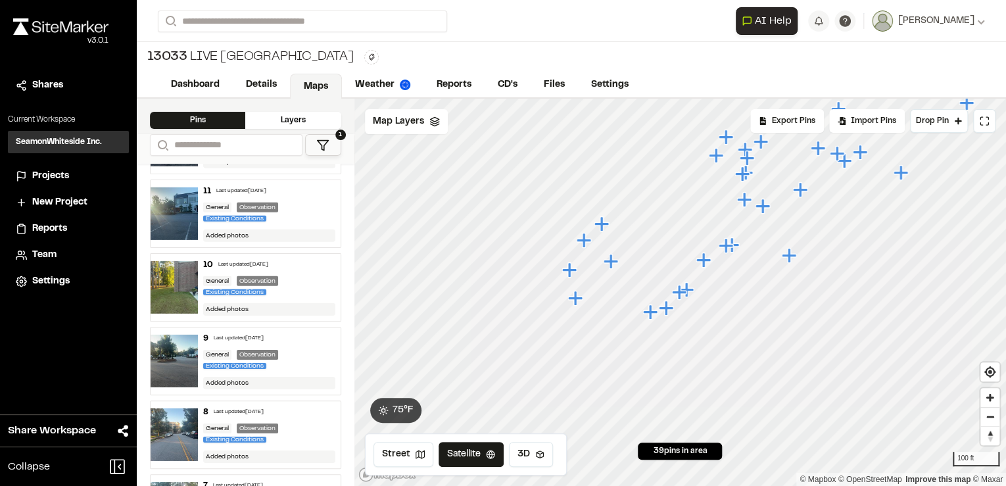
click at [164, 261] on img at bounding box center [174, 287] width 47 height 53
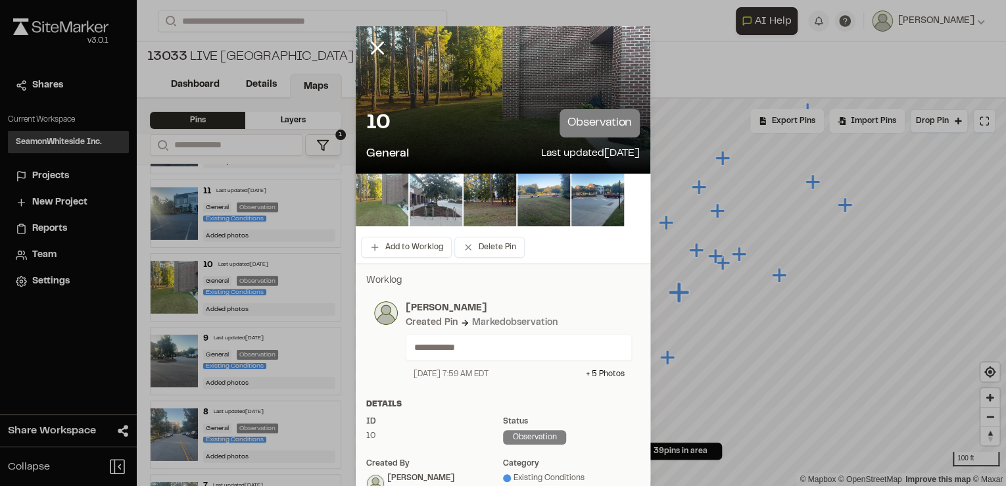
click at [379, 203] on img at bounding box center [382, 200] width 53 height 53
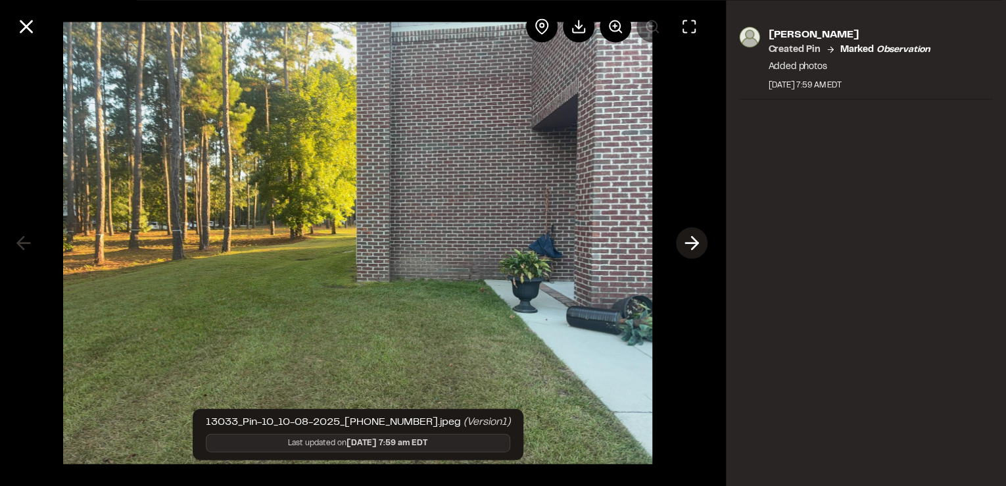
click at [688, 245] on icon at bounding box center [691, 243] width 21 height 22
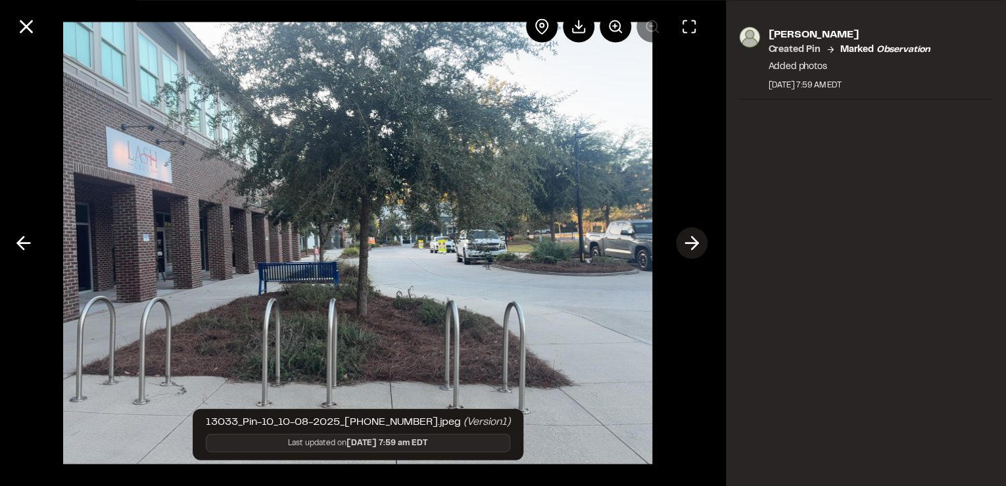
click at [688, 245] on icon at bounding box center [691, 243] width 21 height 22
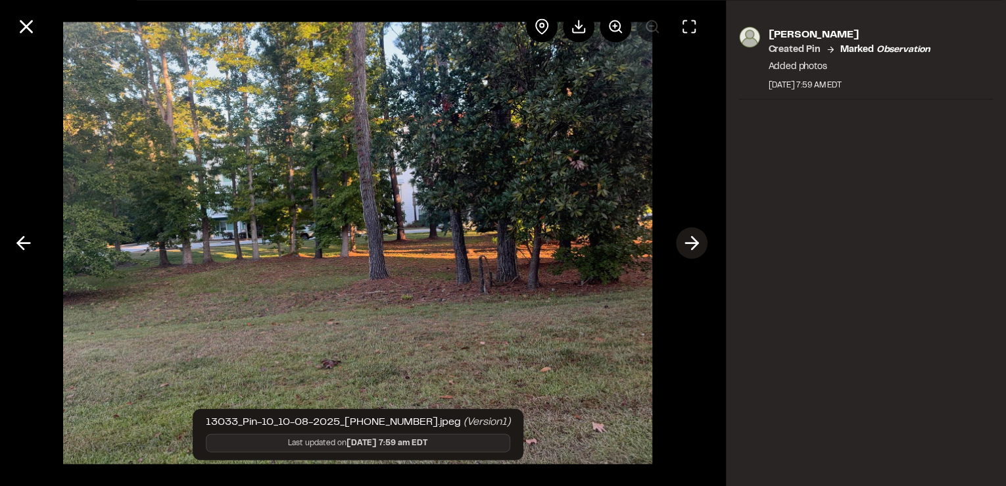
click at [688, 244] on icon at bounding box center [691, 243] width 21 height 22
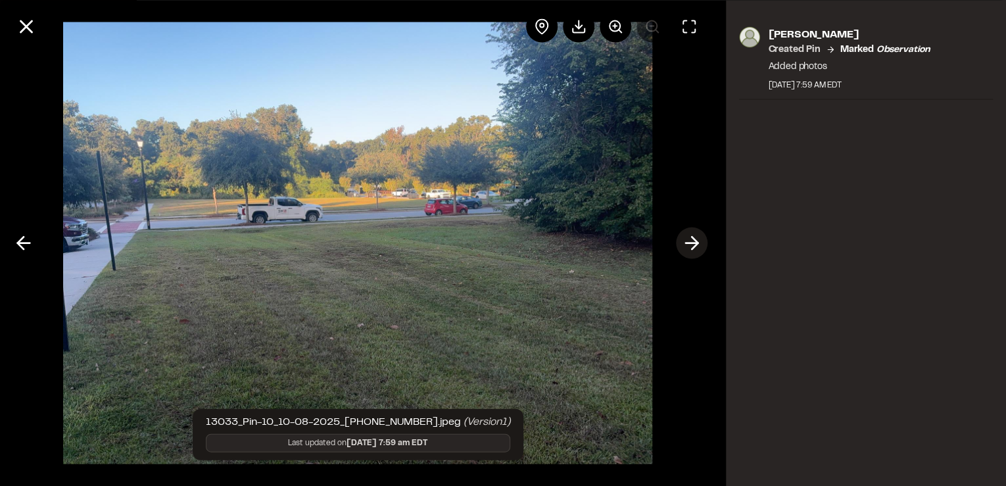
click at [688, 244] on icon at bounding box center [691, 243] width 21 height 22
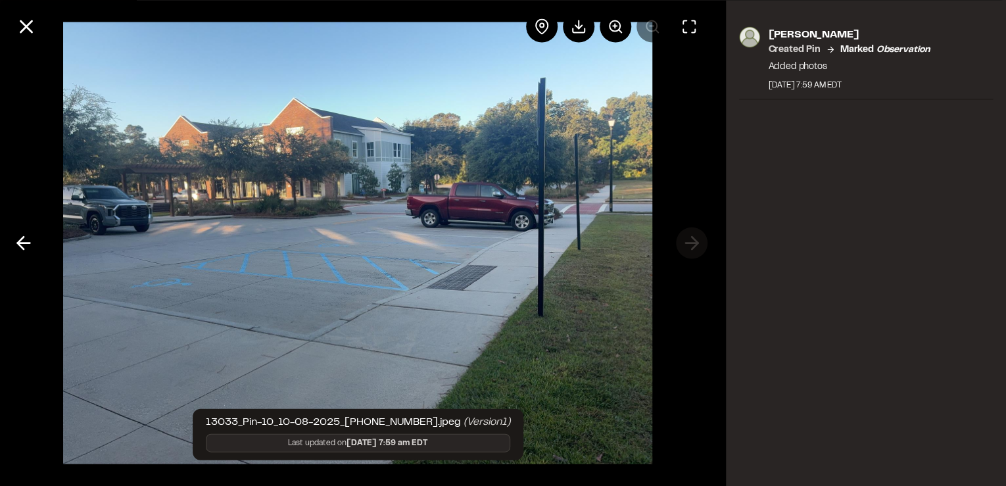
click at [688, 244] on div at bounding box center [358, 243] width 716 height 486
click at [28, 236] on icon at bounding box center [23, 243] width 21 height 22
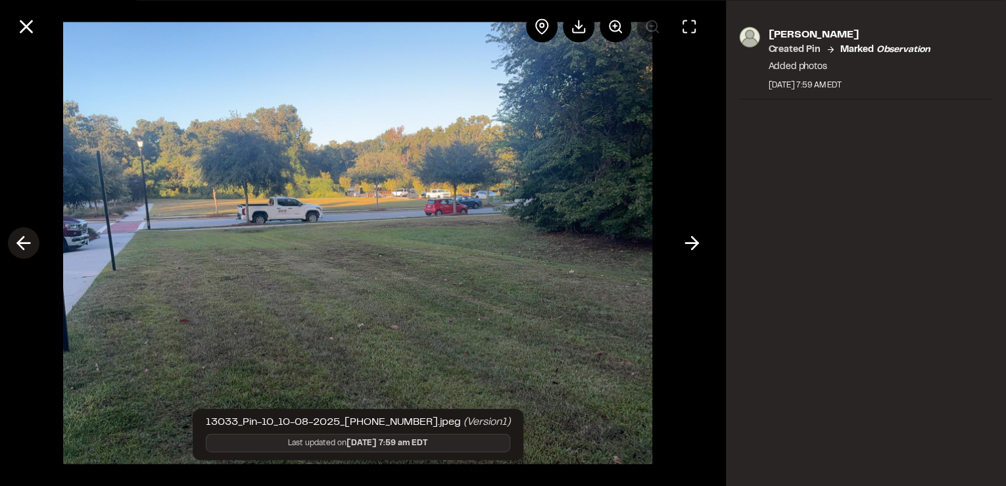
click at [28, 236] on icon at bounding box center [23, 243] width 21 height 22
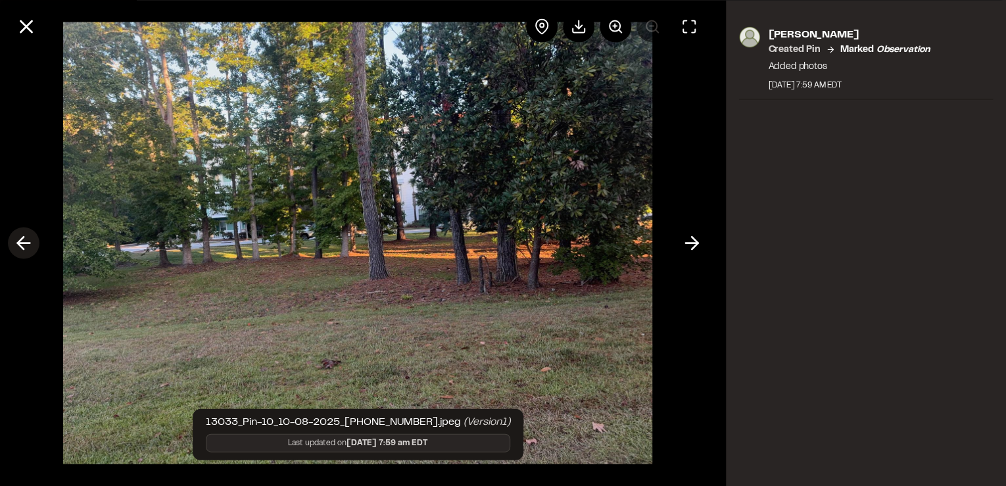
click at [28, 236] on icon at bounding box center [23, 243] width 21 height 22
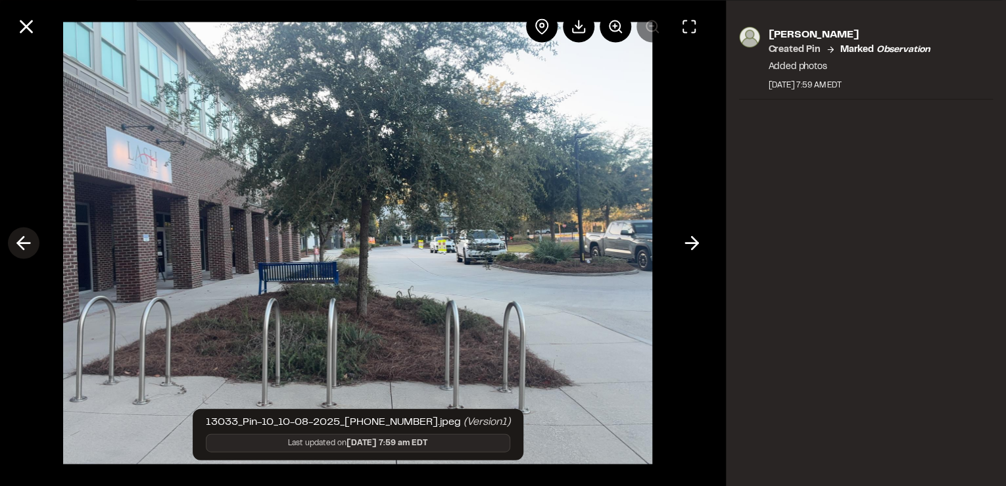
click at [28, 236] on icon at bounding box center [23, 243] width 21 height 22
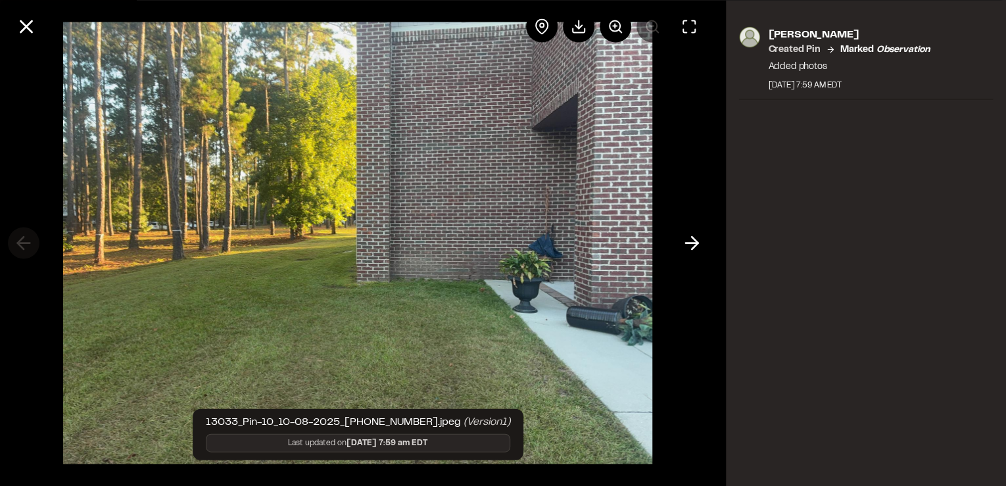
click at [28, 236] on div at bounding box center [358, 243] width 716 height 486
click at [692, 243] on line at bounding box center [692, 243] width 12 height 0
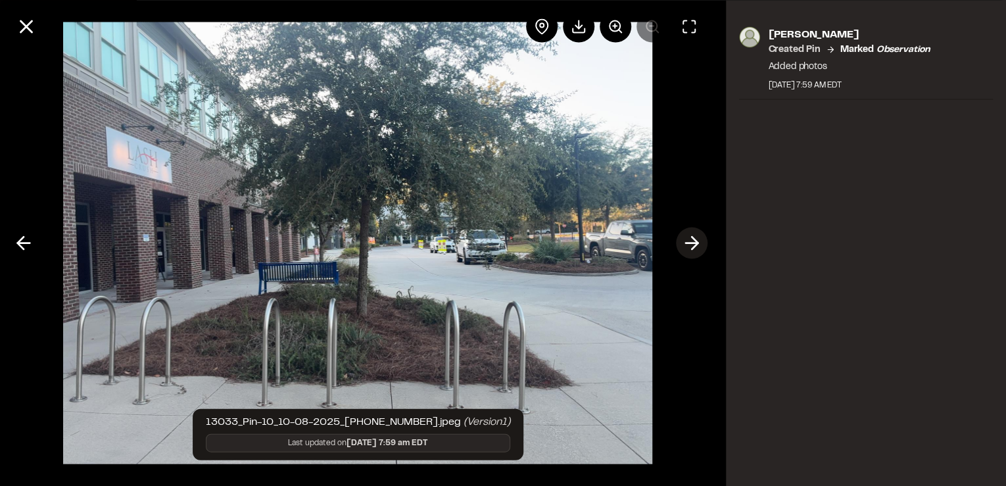
click at [682, 244] on icon at bounding box center [691, 243] width 21 height 22
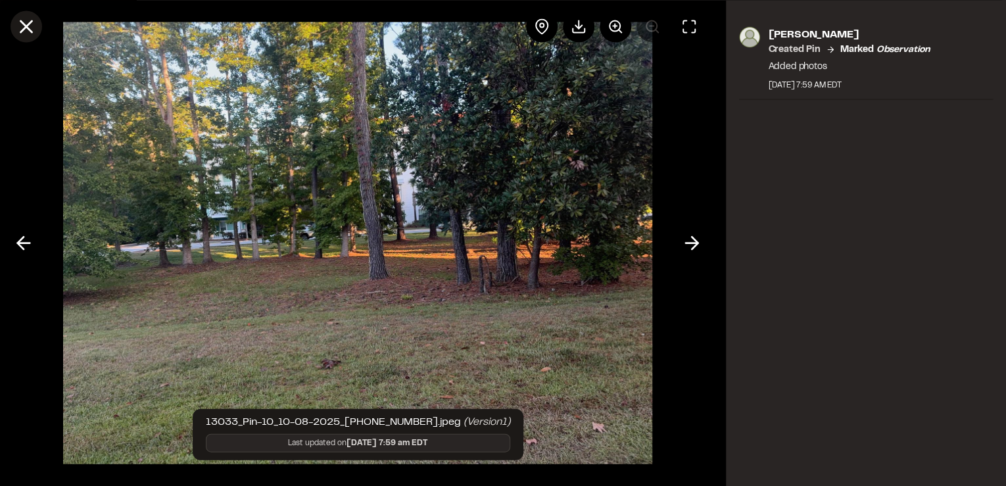
click at [26, 24] on icon at bounding box center [26, 26] width 22 height 22
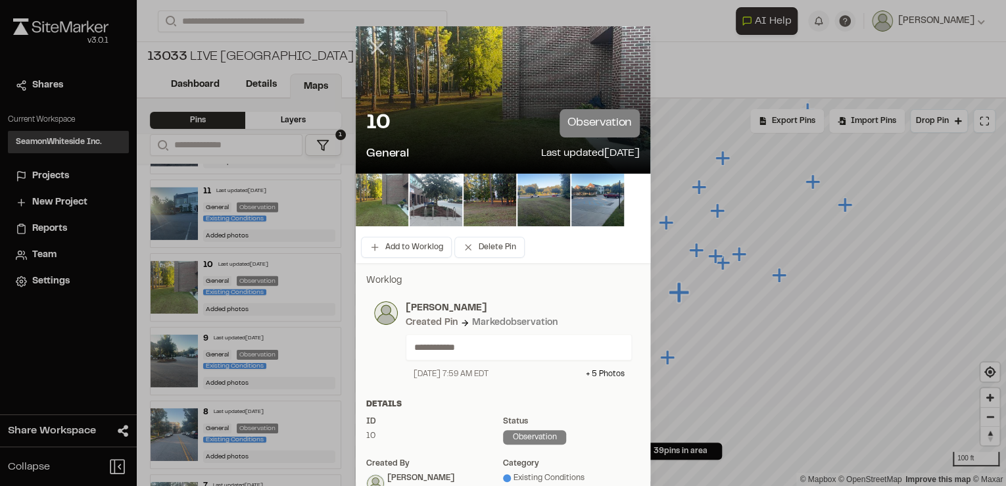
click at [372, 44] on line at bounding box center [377, 48] width 11 height 11
